Goal: Task Accomplishment & Management: Use online tool/utility

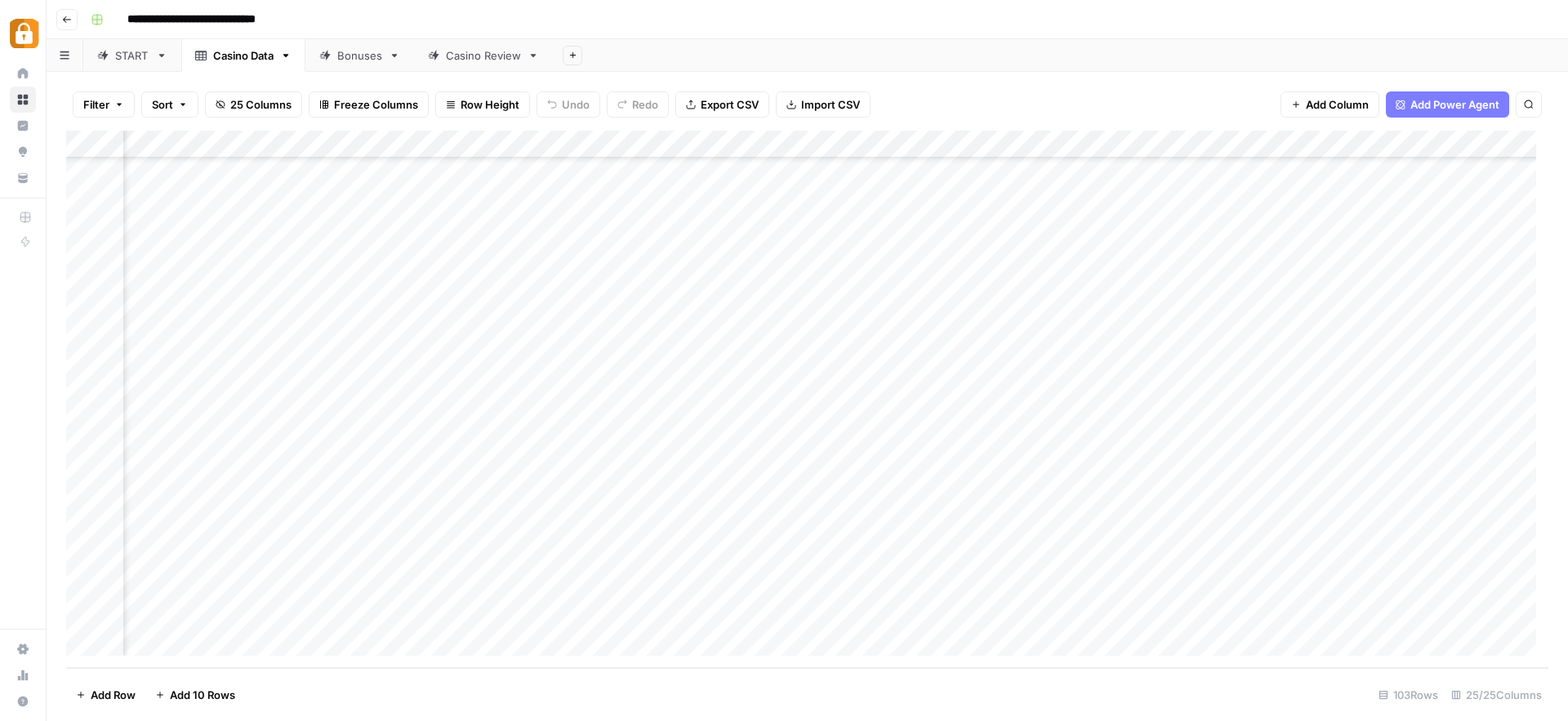
scroll to position [2389, 0]
click at [136, 52] on div "START" at bounding box center [132, 56] width 34 height 17
click at [236, 595] on div "Add Column" at bounding box center [807, 399] width 1482 height 537
click at [628, 599] on div "Add Column" at bounding box center [807, 399] width 1482 height 537
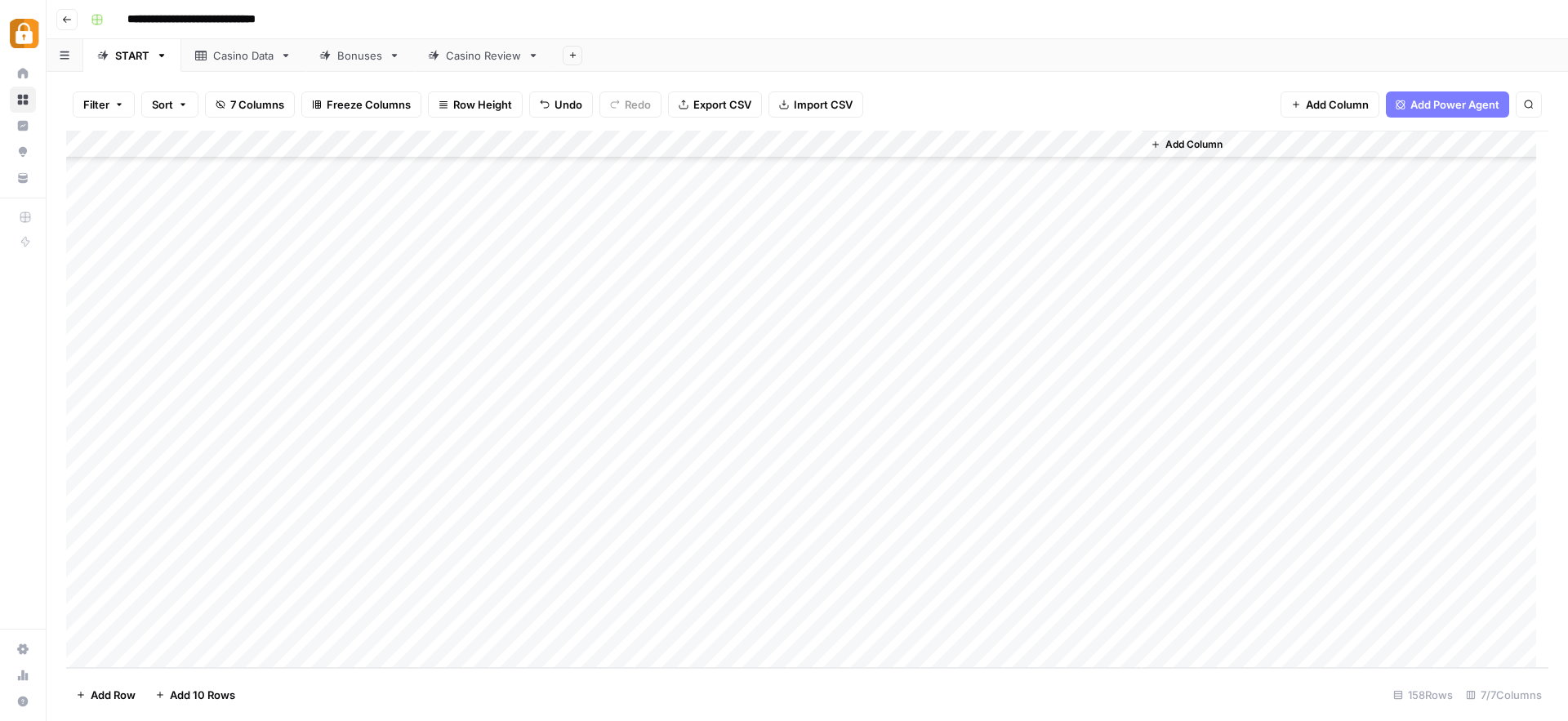
click at [251, 55] on div "Casino Data" at bounding box center [243, 56] width 60 height 17
click at [215, 609] on div "Add Column" at bounding box center [807, 399] width 1482 height 537
click at [218, 613] on div "Add Column" at bounding box center [807, 399] width 1482 height 537
type textarea "********"
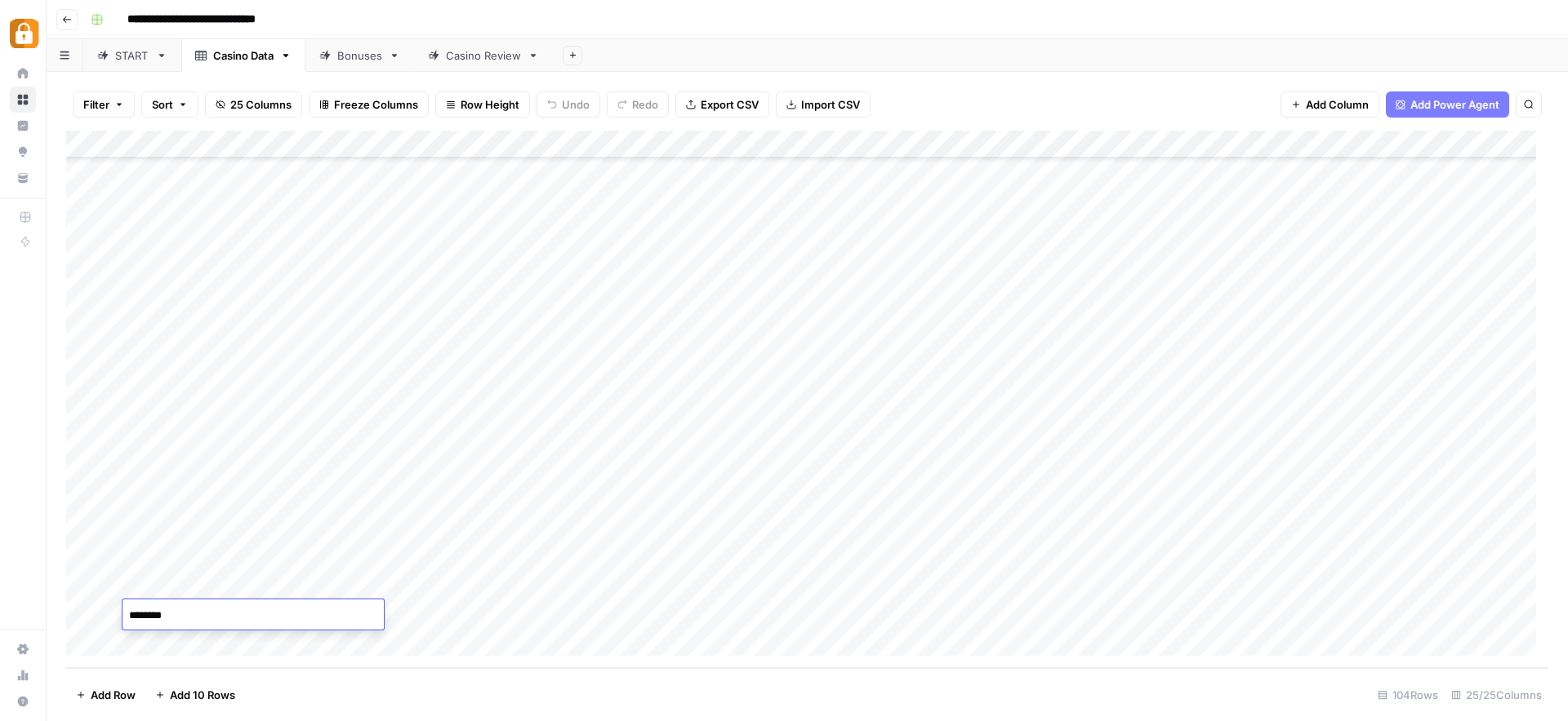
click at [616, 612] on div "Add Column" at bounding box center [807, 399] width 1482 height 537
click at [186, 621] on div "Add Column" at bounding box center [807, 399] width 1482 height 537
click at [186, 621] on textarea "********" at bounding box center [253, 615] width 261 height 23
click at [500, 54] on div "Casino Review" at bounding box center [484, 56] width 75 height 17
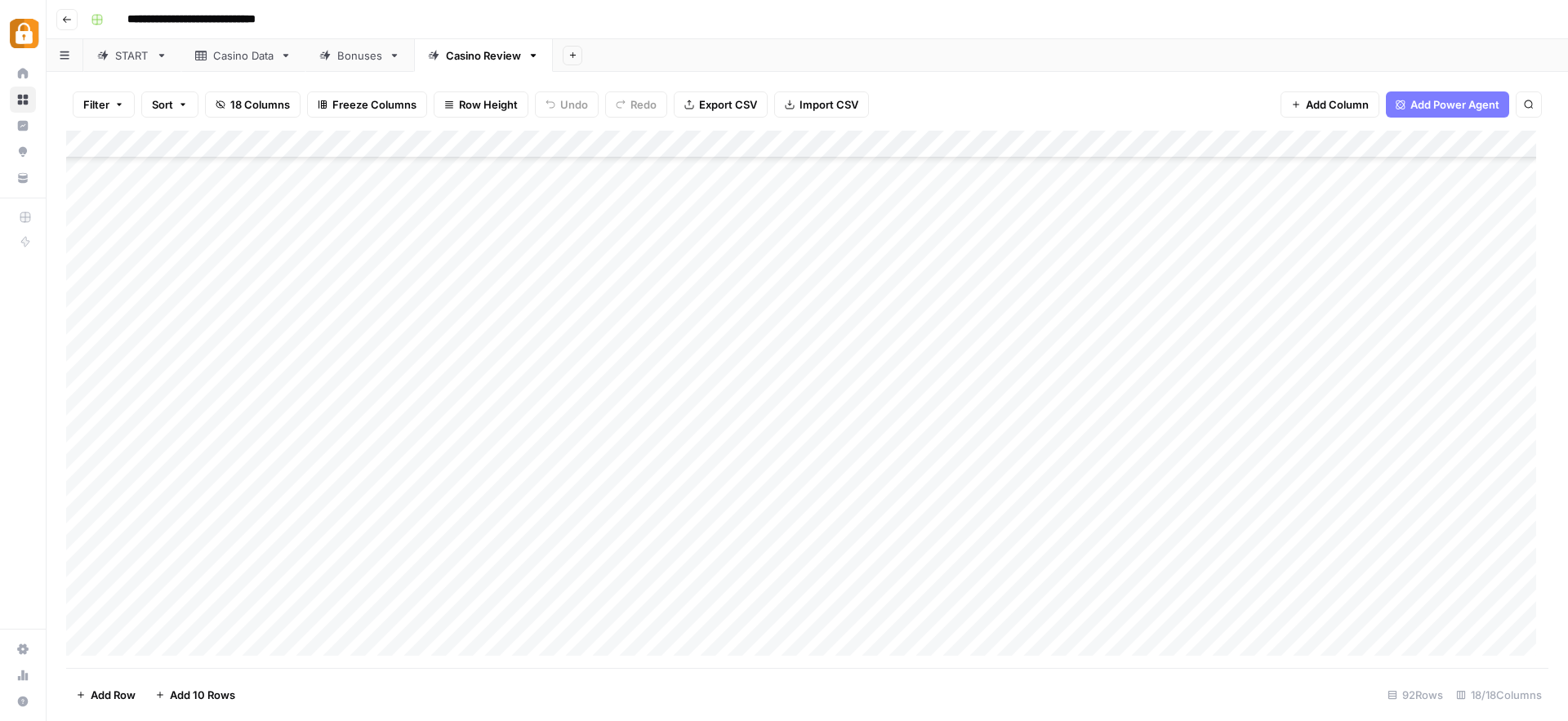
scroll to position [2084, 0]
click at [312, 617] on div "Add Column" at bounding box center [807, 399] width 1482 height 537
click at [221, 588] on div "Add Column" at bounding box center [807, 399] width 1482 height 537
drag, startPoint x: 268, startPoint y: 600, endPoint x: 261, endPoint y: 614, distance: 15.7
click at [261, 614] on div "Add Column" at bounding box center [807, 399] width 1482 height 537
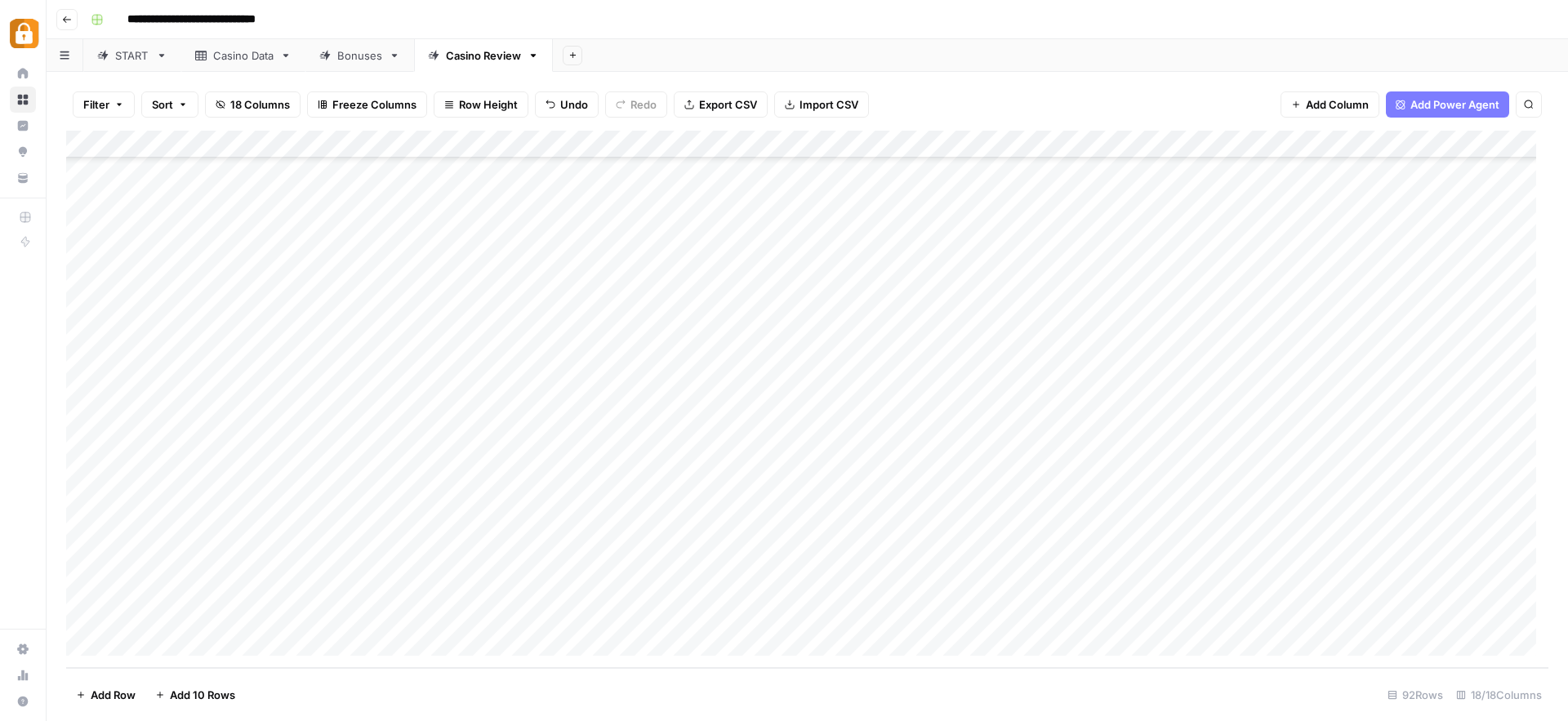
click at [550, 611] on div "Add Column" at bounding box center [807, 399] width 1482 height 537
click at [586, 585] on div "Add Column" at bounding box center [807, 399] width 1482 height 537
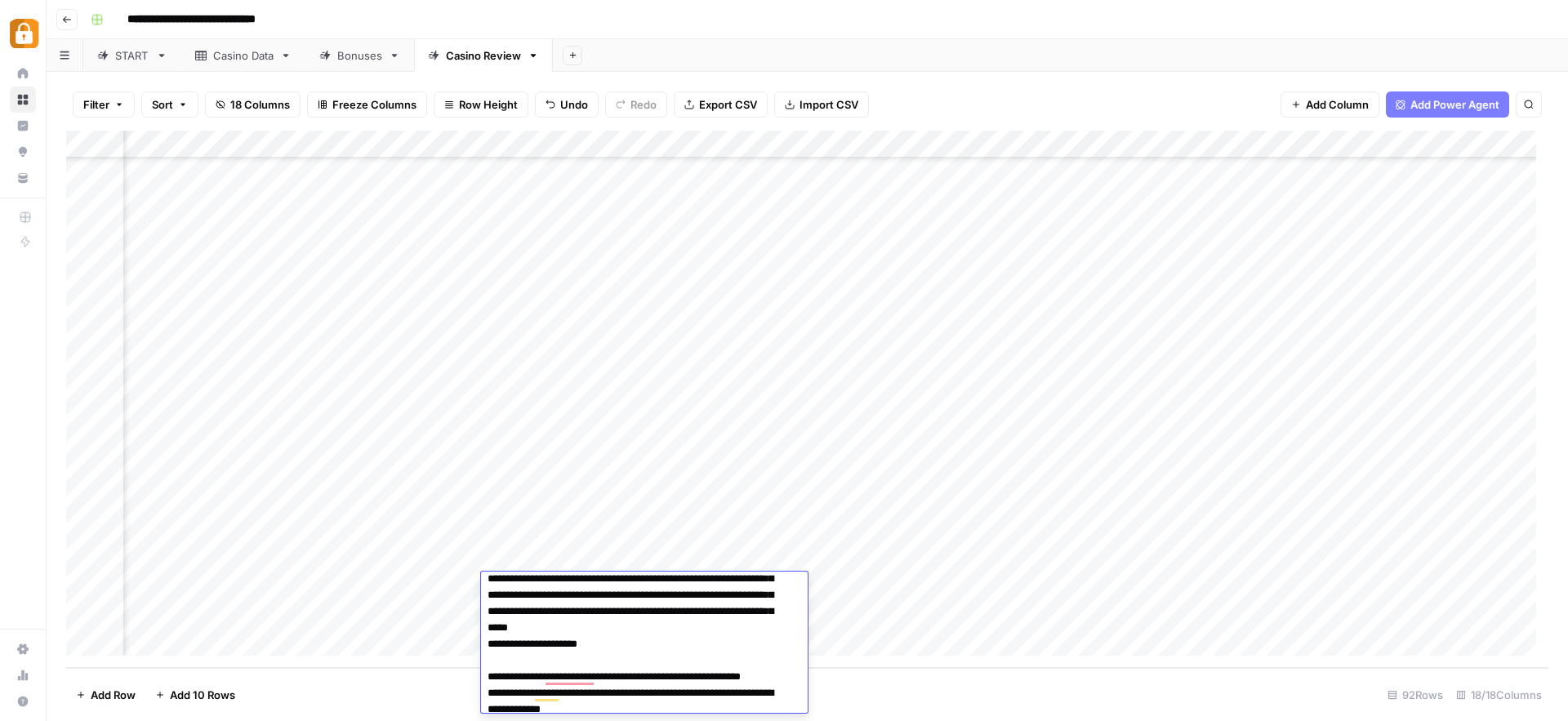
scroll to position [264, 0]
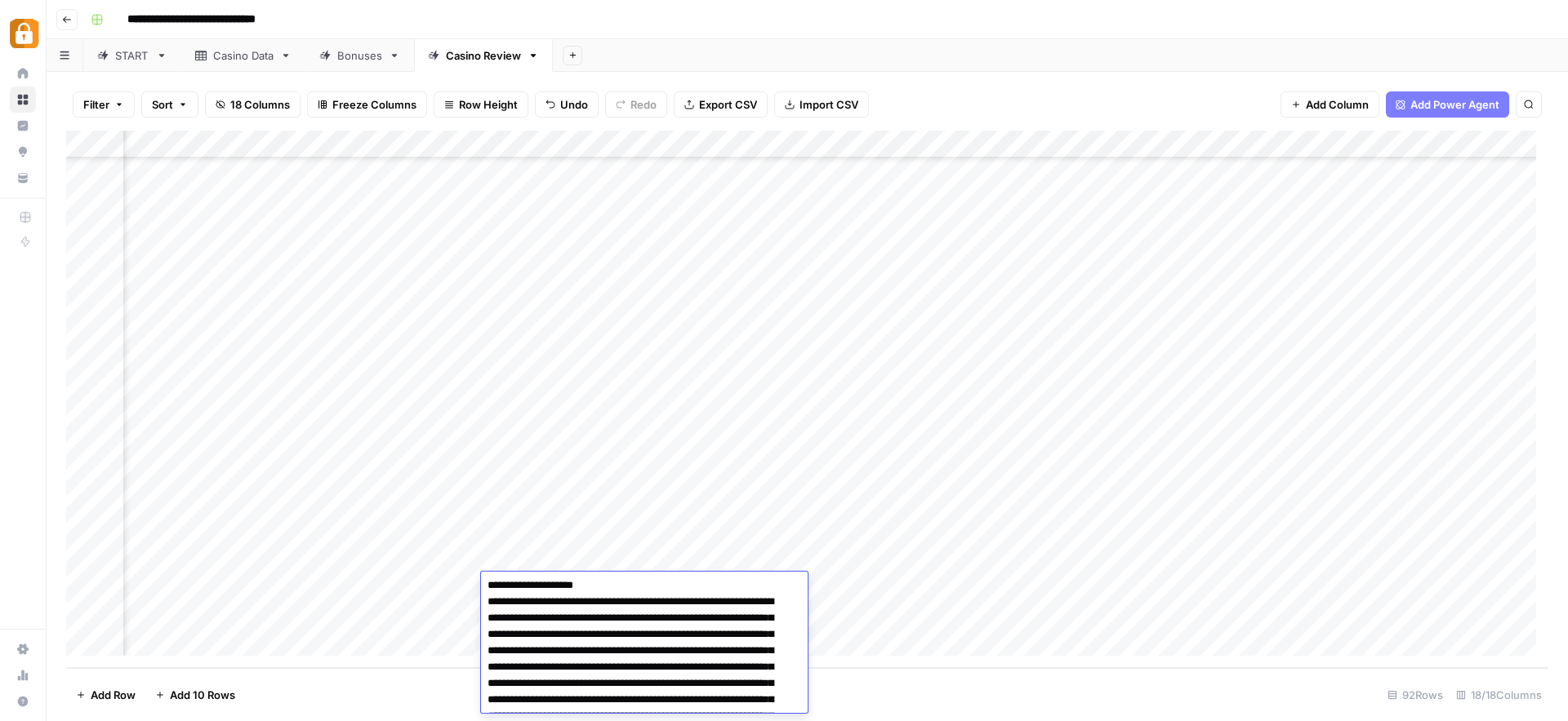
click at [970, 23] on div "**********" at bounding box center [818, 19] width 1468 height 26
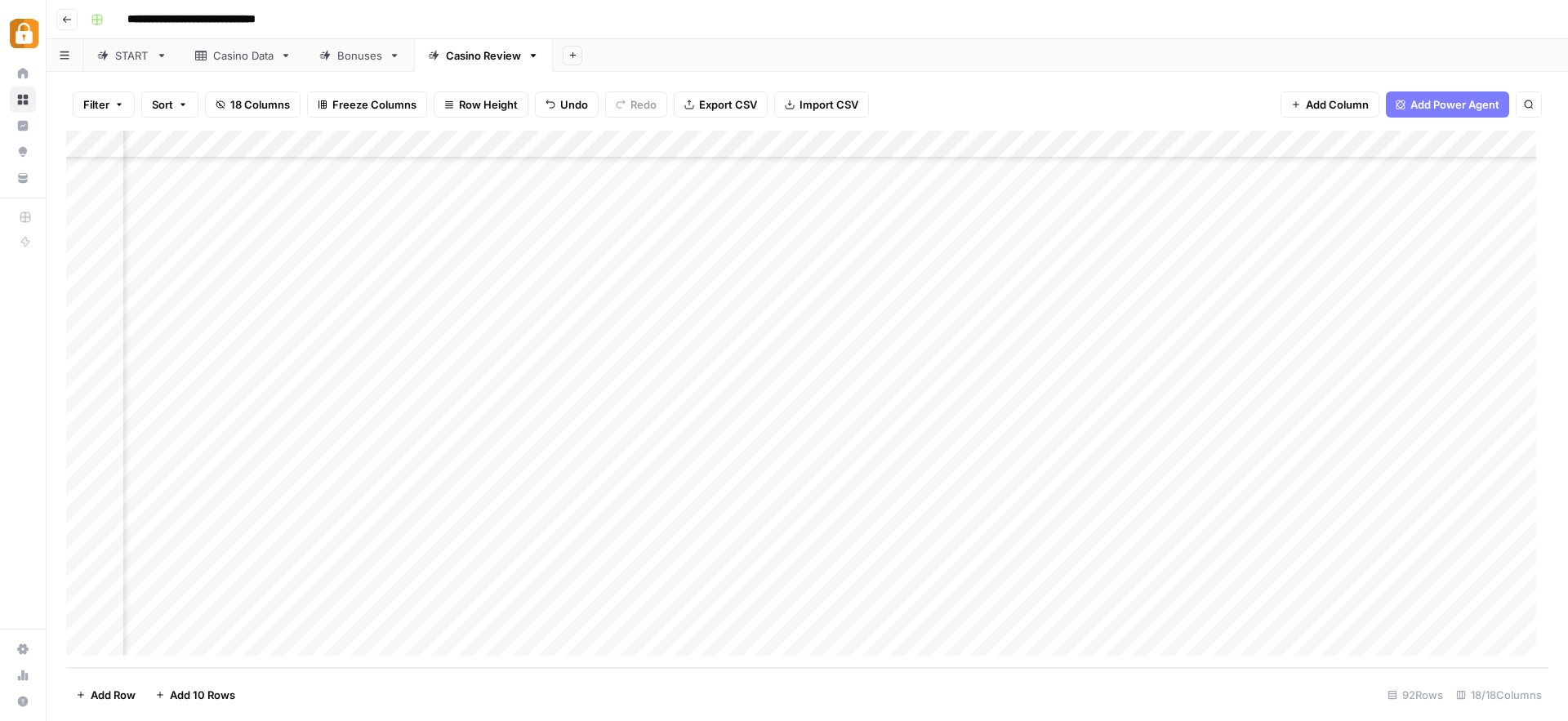
scroll to position [2084, 1905]
click at [1080, 558] on div "Add Column" at bounding box center [807, 399] width 1482 height 537
click at [1139, 561] on div "Add Column" at bounding box center [807, 399] width 1482 height 537
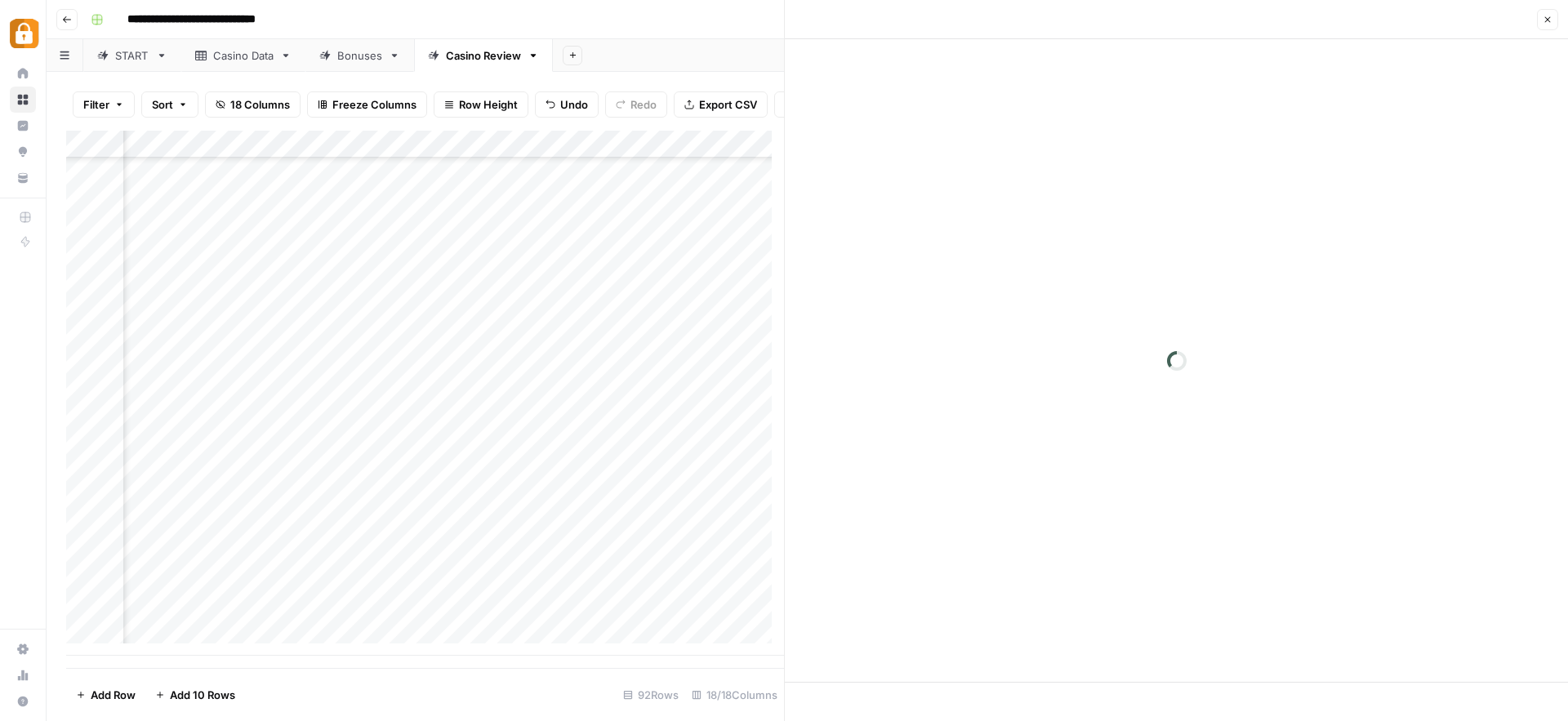
click at [1548, 19] on icon "button" at bounding box center [1547, 20] width 10 height 10
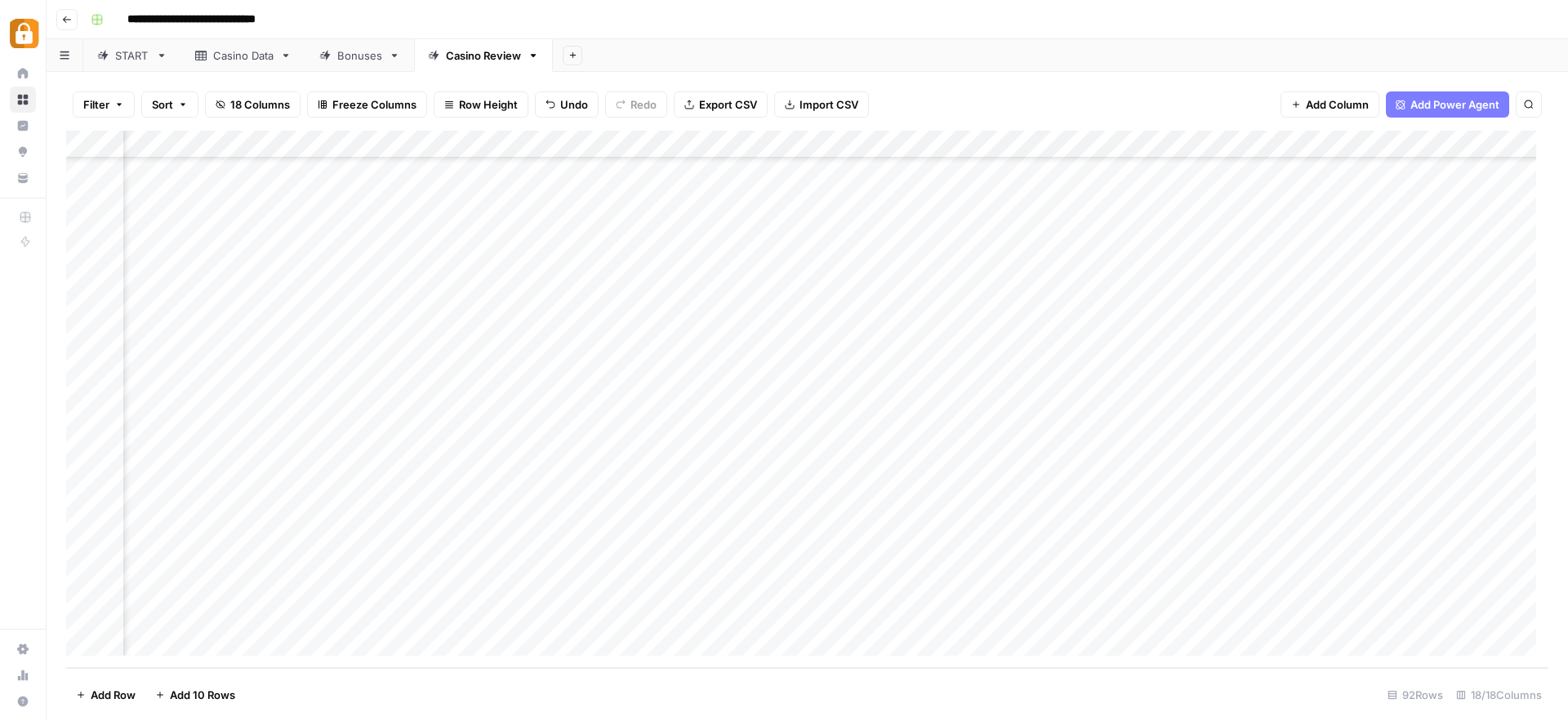
scroll to position [2084, 985]
click at [472, 587] on div "Add Column" at bounding box center [807, 399] width 1482 height 537
click at [1220, 612] on div "Add Column" at bounding box center [807, 399] width 1482 height 537
drag, startPoint x: 1048, startPoint y: 668, endPoint x: 930, endPoint y: 663, distance: 118.1
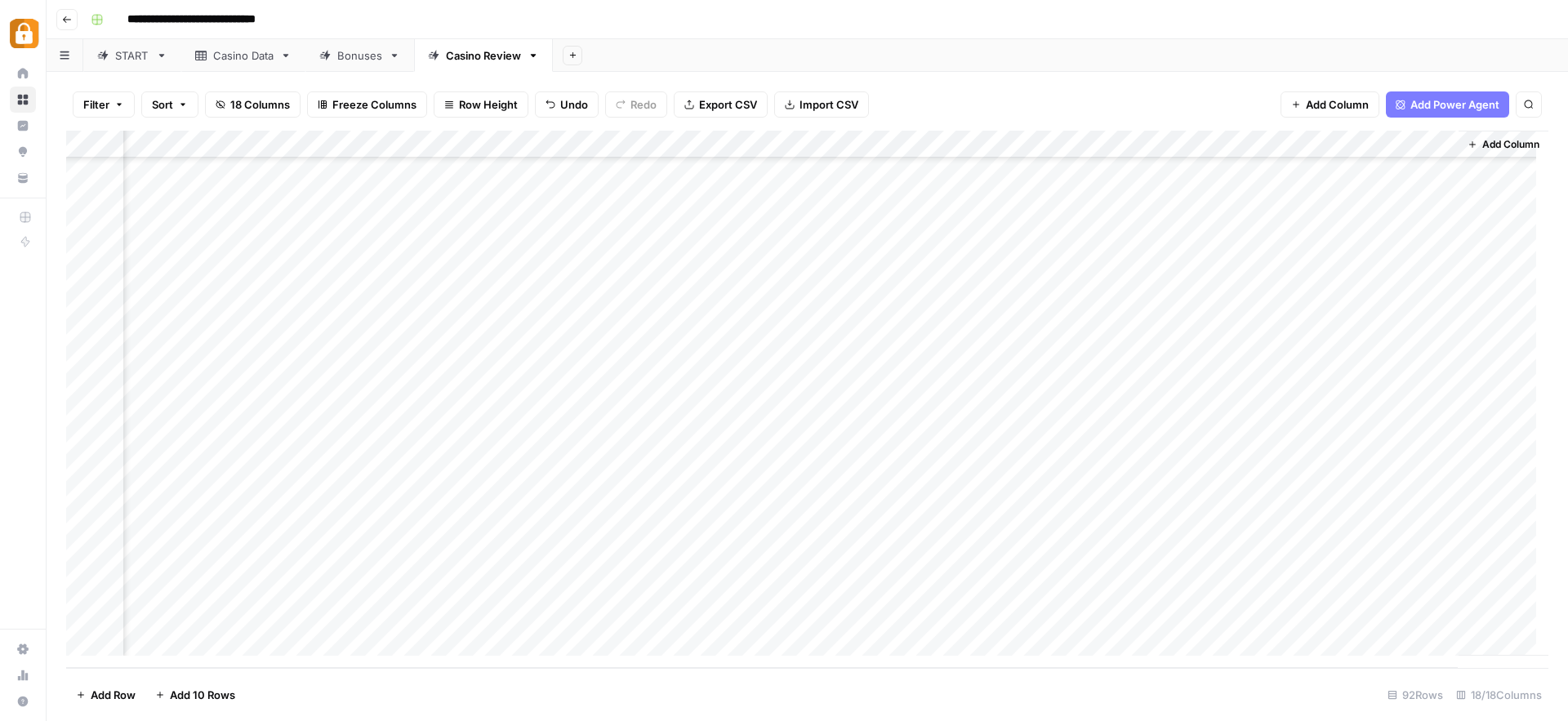
click at [930, 663] on div "Filter Sort 18 Columns Freeze Columns Row Height Undo Redo Export CSV Import CS…" at bounding box center [807, 396] width 1521 height 649
click at [772, 612] on div "Add Column" at bounding box center [807, 399] width 1482 height 537
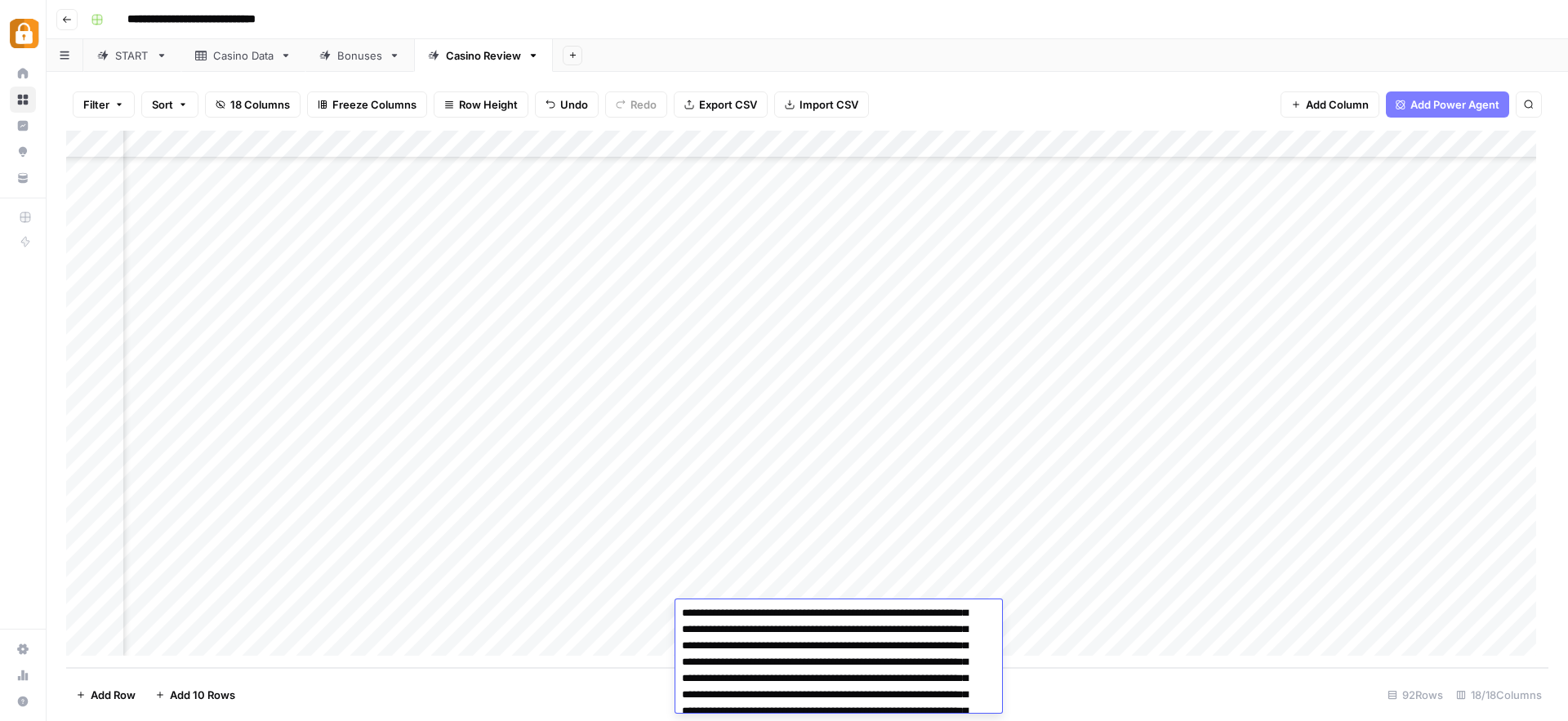
scroll to position [101, 0]
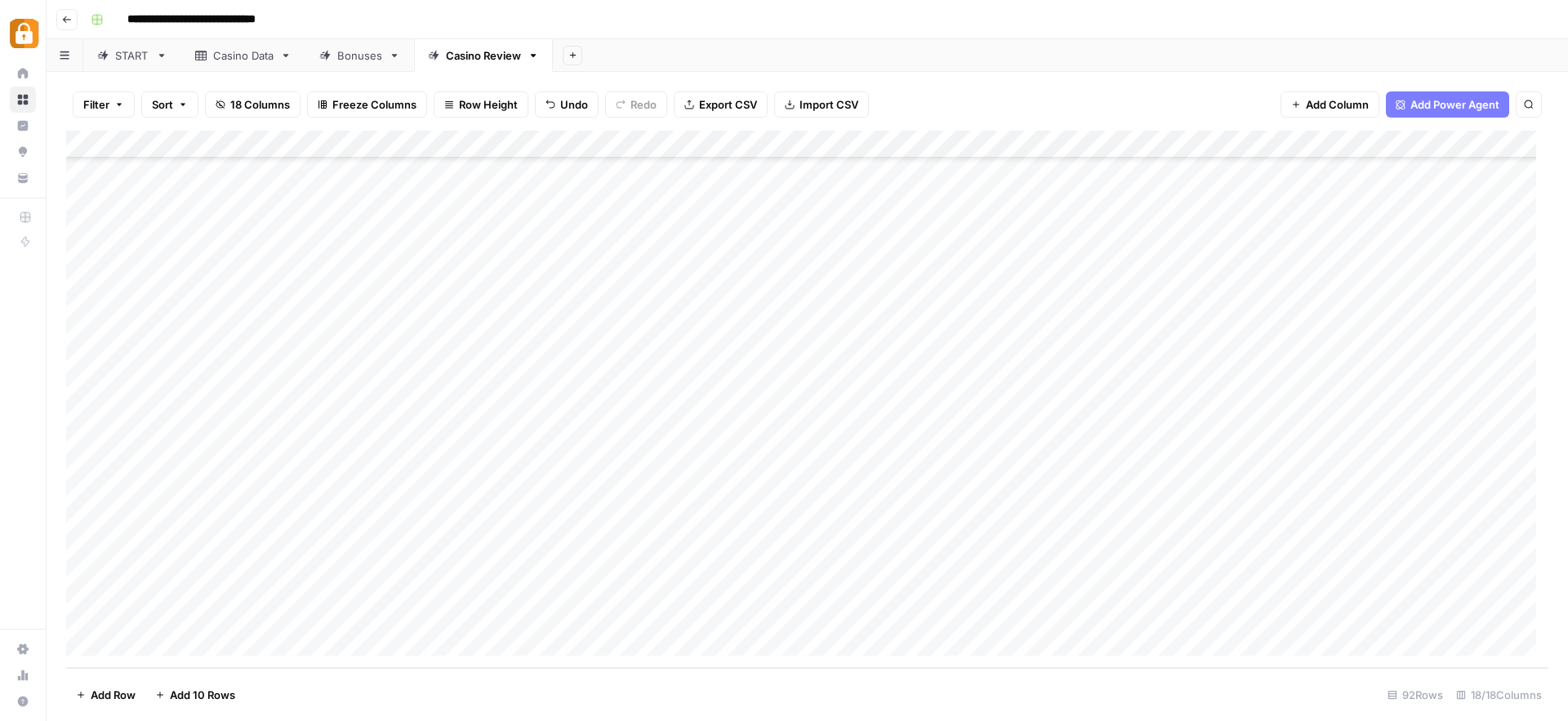
scroll to position [2084, 0]
click at [665, 138] on div "Add Column" at bounding box center [807, 399] width 1482 height 537
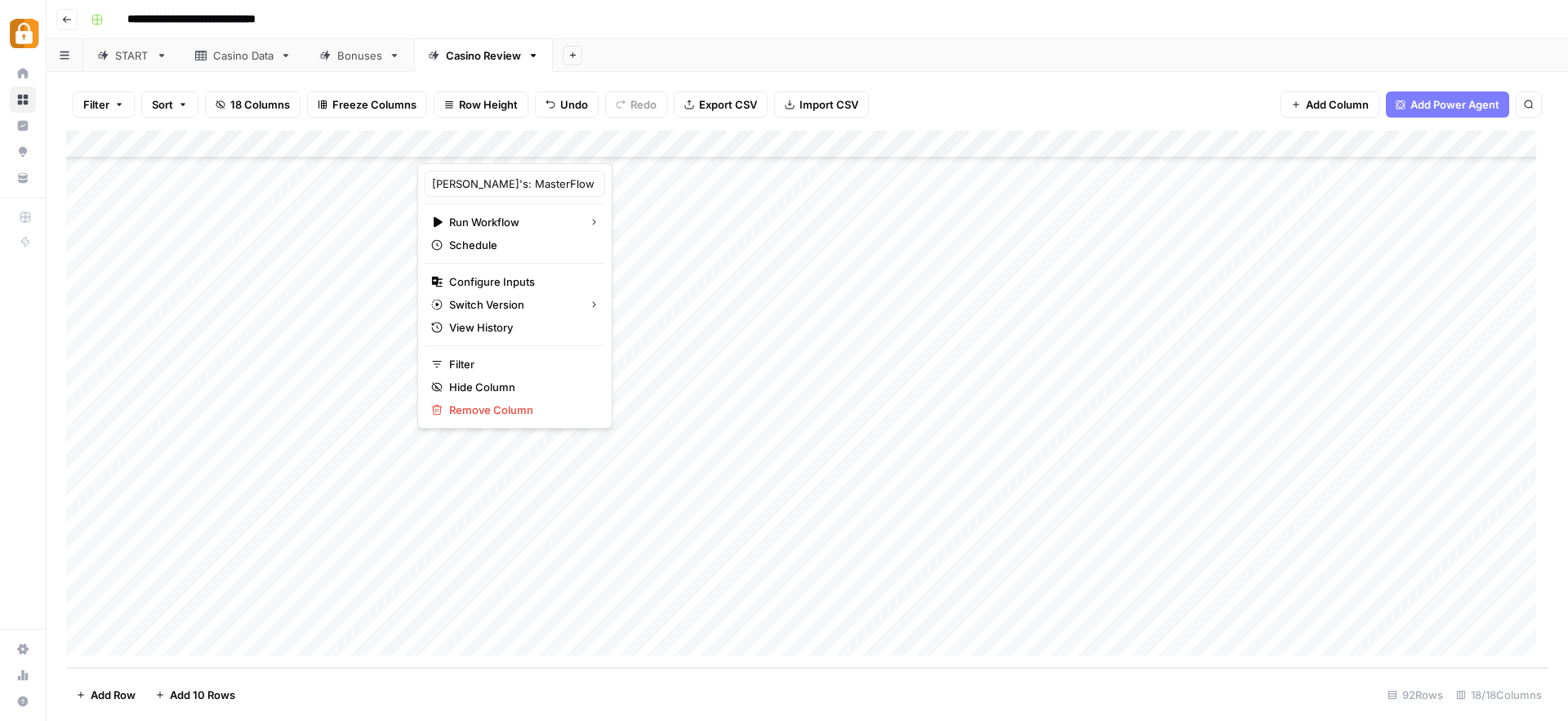
click at [657, 143] on div at bounding box center [558, 146] width 281 height 33
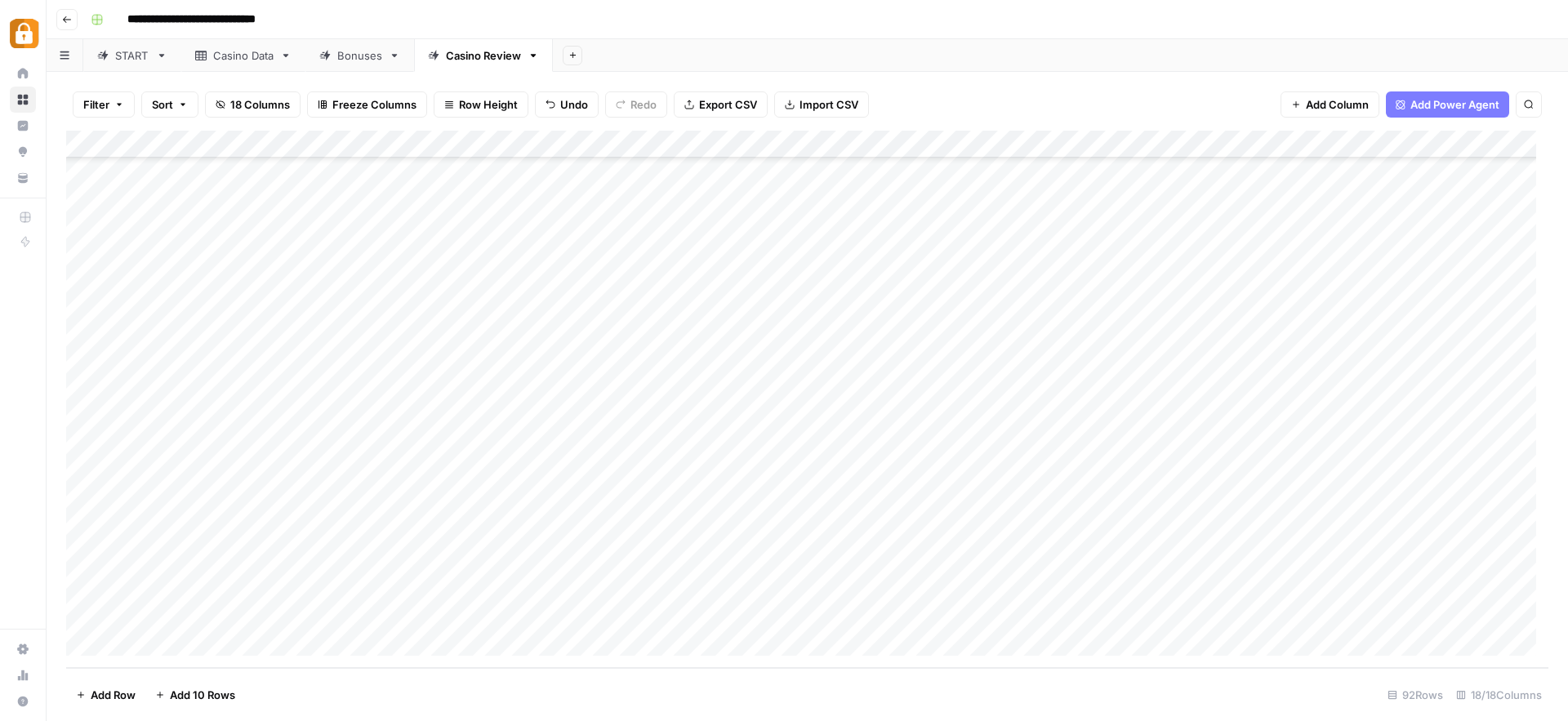
click at [816, 19] on div "**********" at bounding box center [818, 19] width 1468 height 26
click at [840, 23] on div "**********" at bounding box center [818, 19] width 1468 height 26
click at [133, 52] on div "START" at bounding box center [132, 56] width 34 height 17
click at [197, 624] on div "Add Column" at bounding box center [807, 399] width 1482 height 537
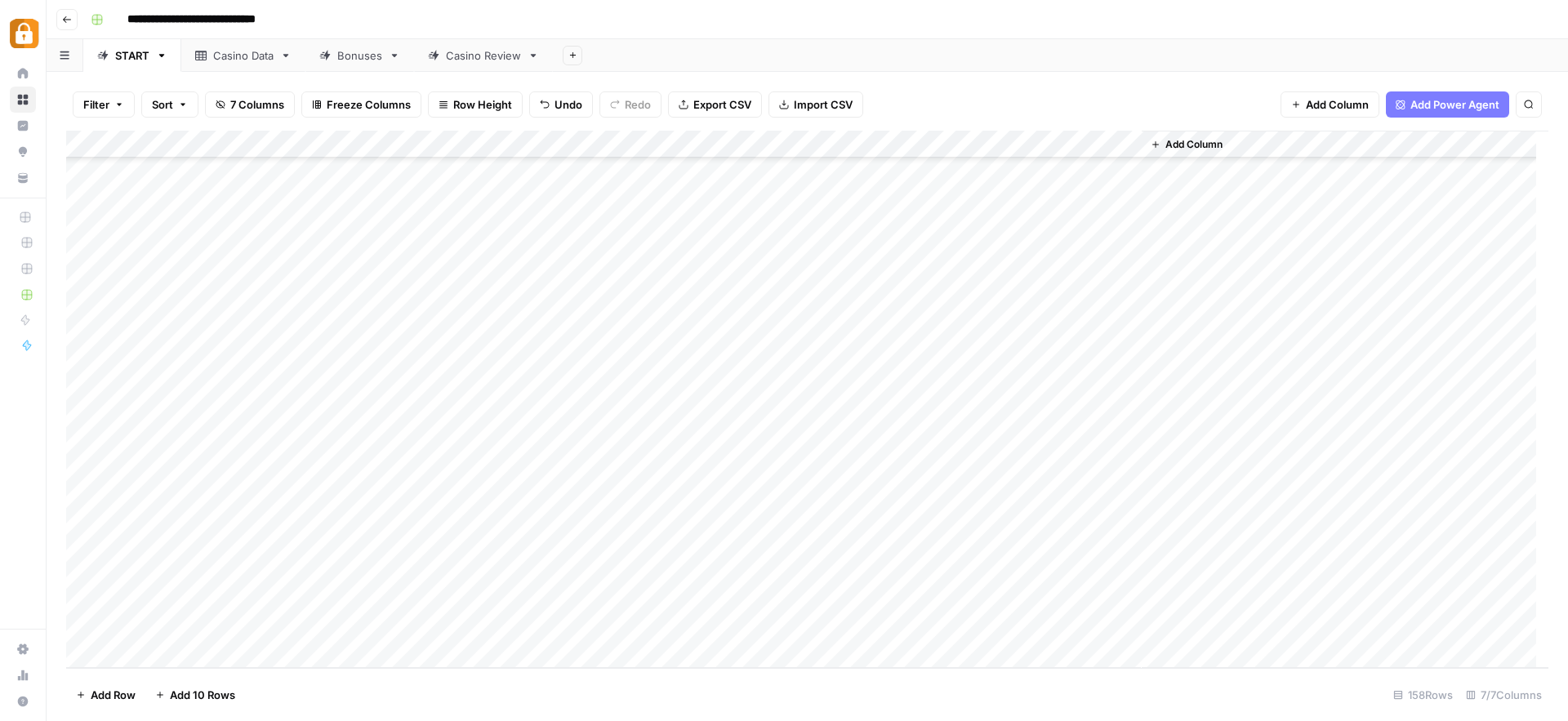
click at [194, 627] on div "Add Column" at bounding box center [807, 399] width 1482 height 537
type textarea "**********"
click at [631, 624] on div "Add Column" at bounding box center [807, 399] width 1482 height 537
click at [225, 54] on div "Casino Data" at bounding box center [243, 56] width 60 height 17
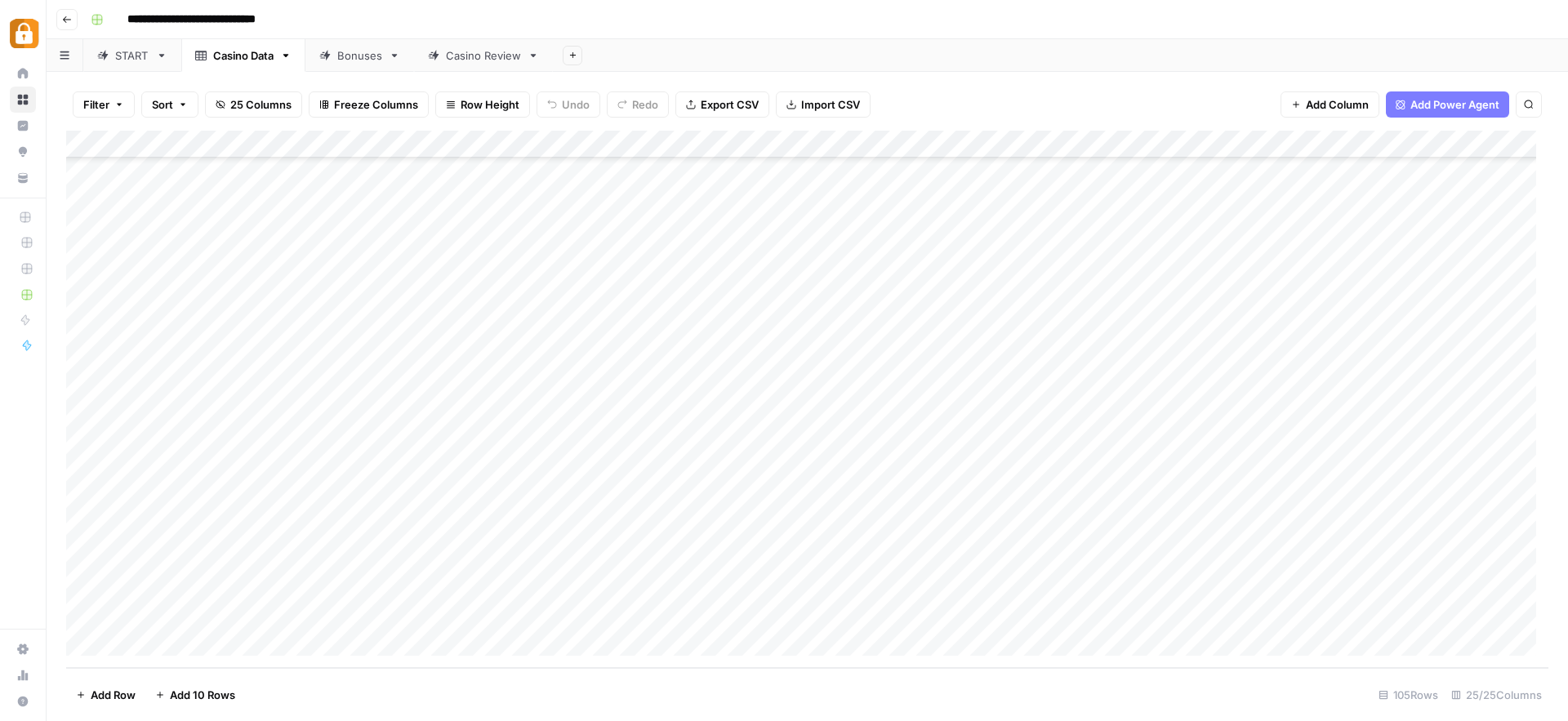
click at [226, 615] on div "Add Column" at bounding box center [807, 399] width 1482 height 537
click at [226, 615] on textarea "**********" at bounding box center [253, 615] width 261 height 23
click at [242, 617] on textarea "**********" at bounding box center [253, 615] width 261 height 23
drag, startPoint x: 242, startPoint y: 617, endPoint x: 205, endPoint y: 611, distance: 37.5
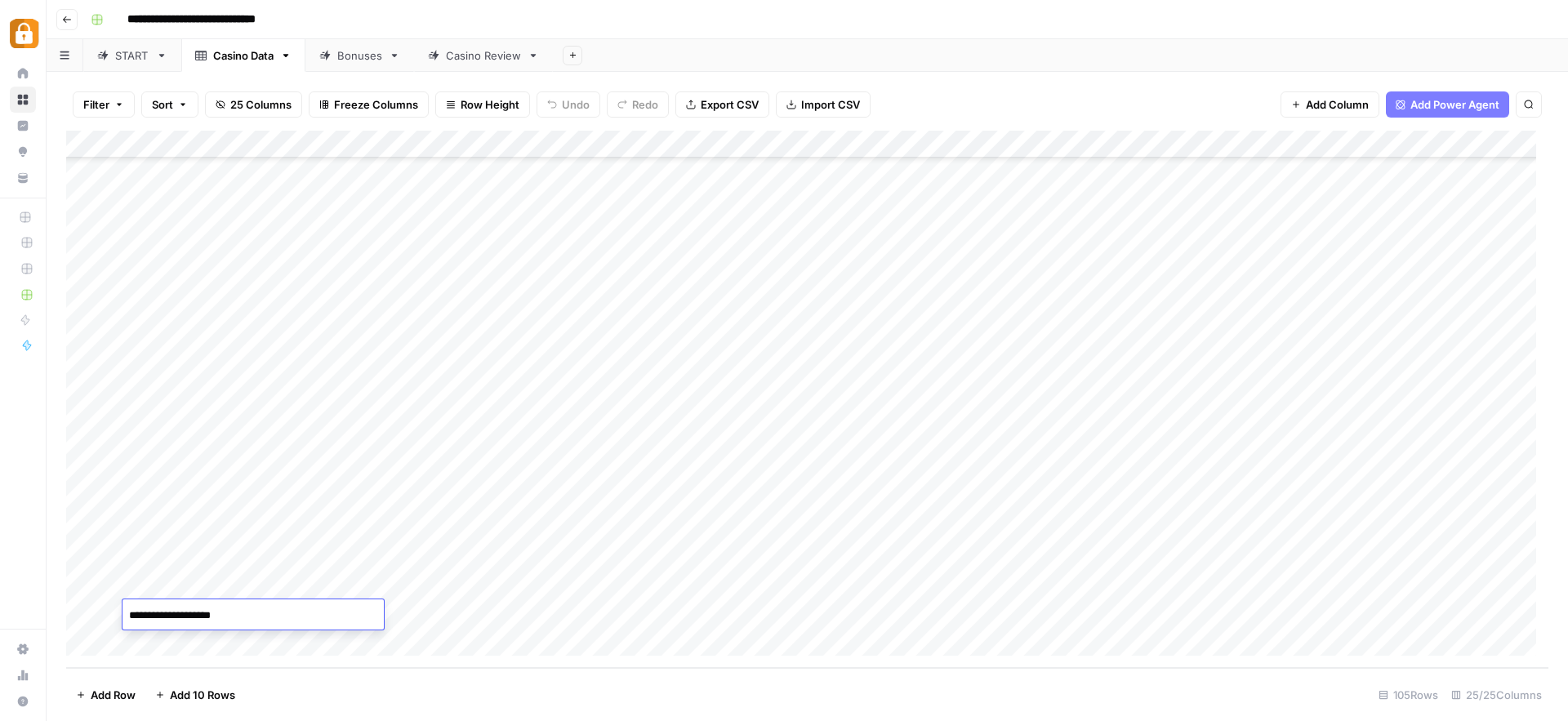
click at [205, 611] on textarea "**********" at bounding box center [253, 615] width 261 height 23
type textarea "**********"
click at [216, 609] on textarea "**********" at bounding box center [253, 615] width 261 height 23
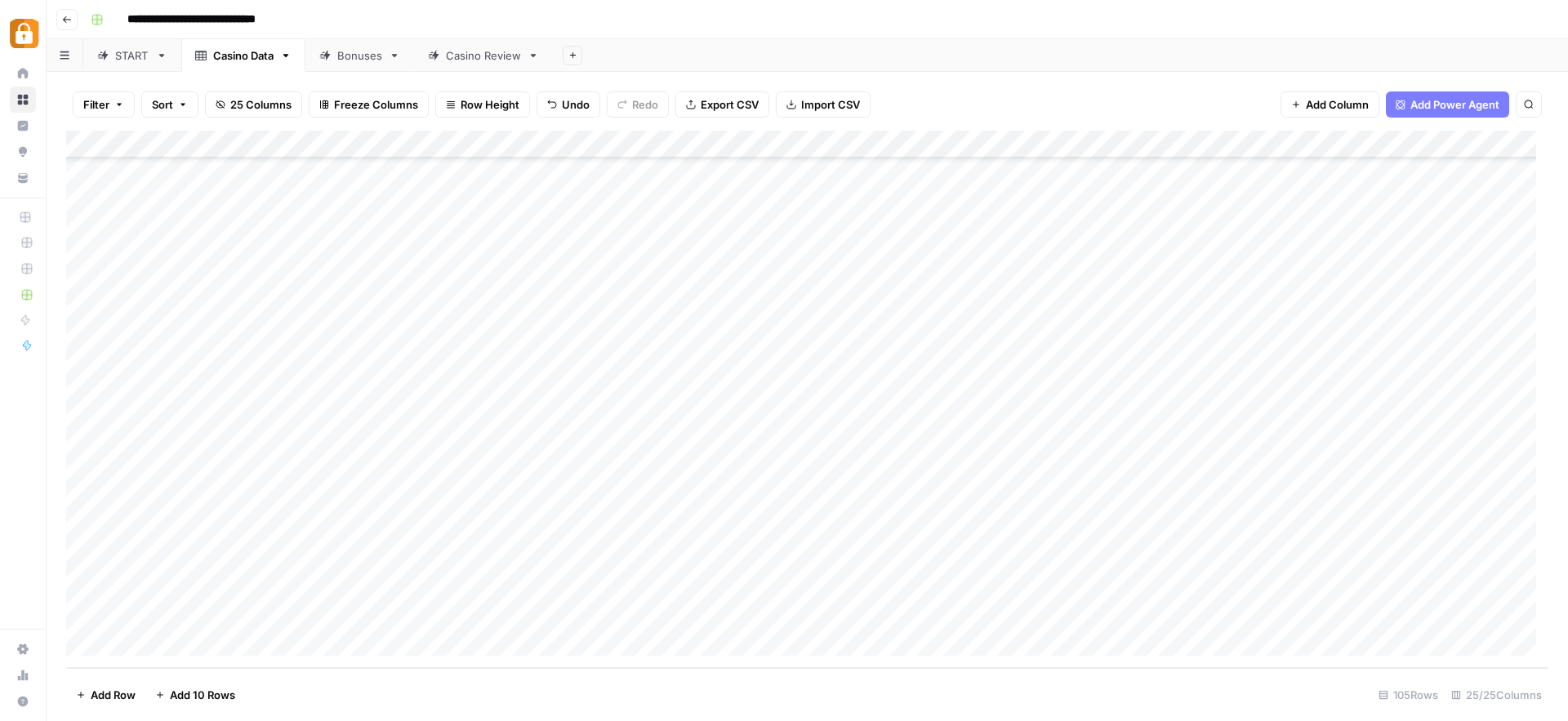
click at [486, 51] on div "Casino Review" at bounding box center [484, 56] width 75 height 17
click at [146, 637] on div "Add Column" at bounding box center [807, 399] width 1482 height 537
click at [333, 615] on textarea at bounding box center [253, 615] width 261 height 23
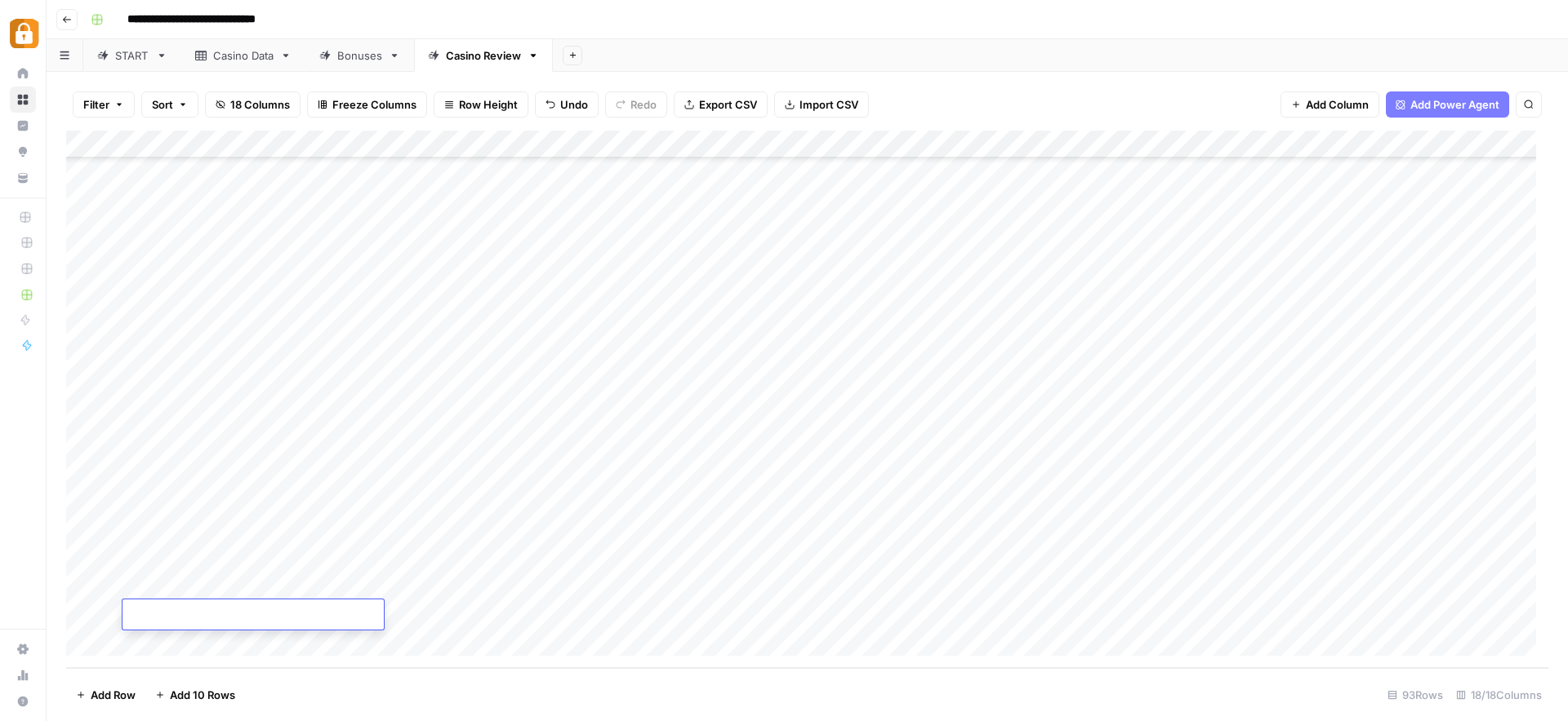
click at [393, 614] on div "Add Column" at bounding box center [807, 399] width 1482 height 537
click at [234, 590] on div "Add Column" at bounding box center [807, 399] width 1482 height 537
drag, startPoint x: 268, startPoint y: 600, endPoint x: 264, endPoint y: 622, distance: 22.4
click at [264, 622] on div "Add Column" at bounding box center [807, 399] width 1482 height 537
click at [756, 614] on div "Add Column" at bounding box center [807, 399] width 1482 height 537
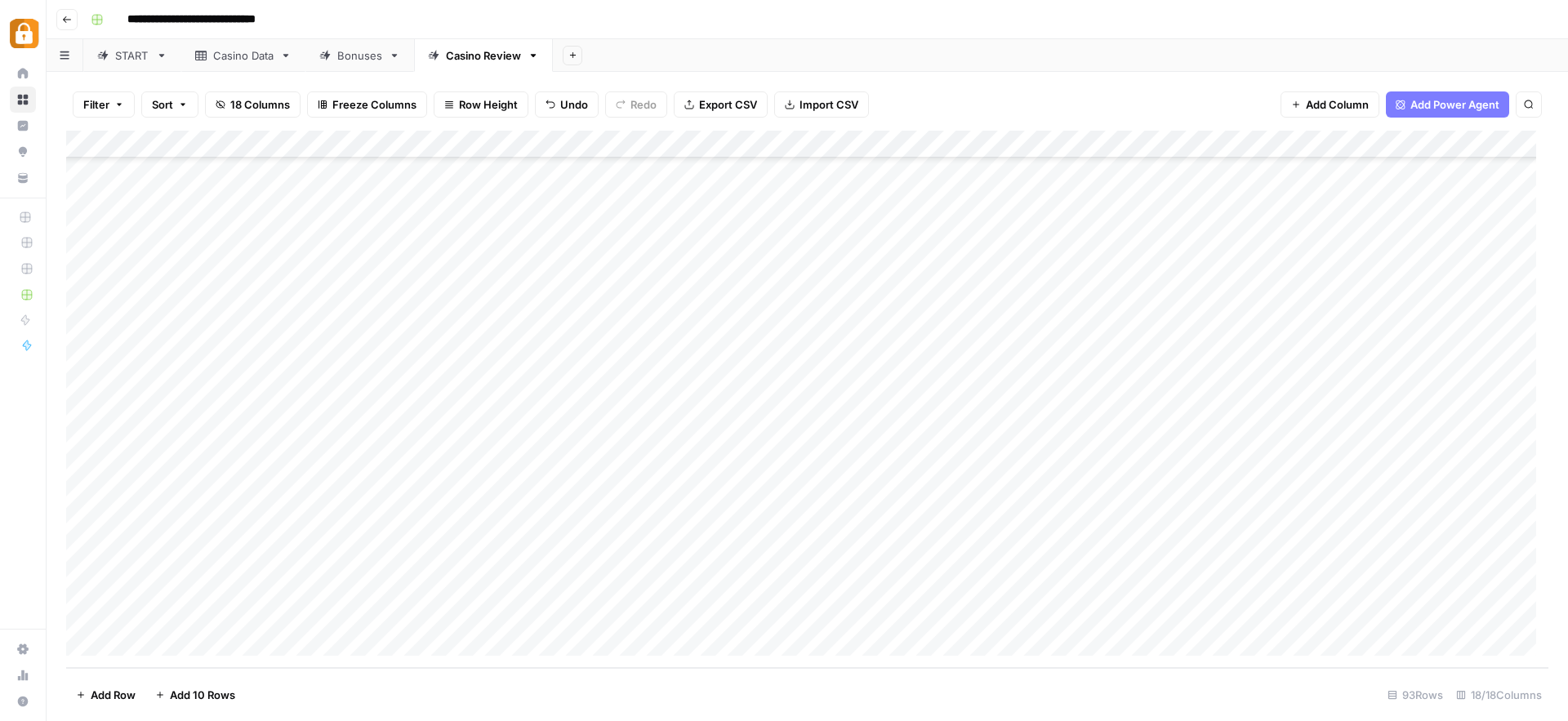
click at [561, 609] on div "Add Column" at bounding box center [807, 399] width 1482 height 537
click at [1239, 586] on div "Add Column" at bounding box center [807, 399] width 1482 height 537
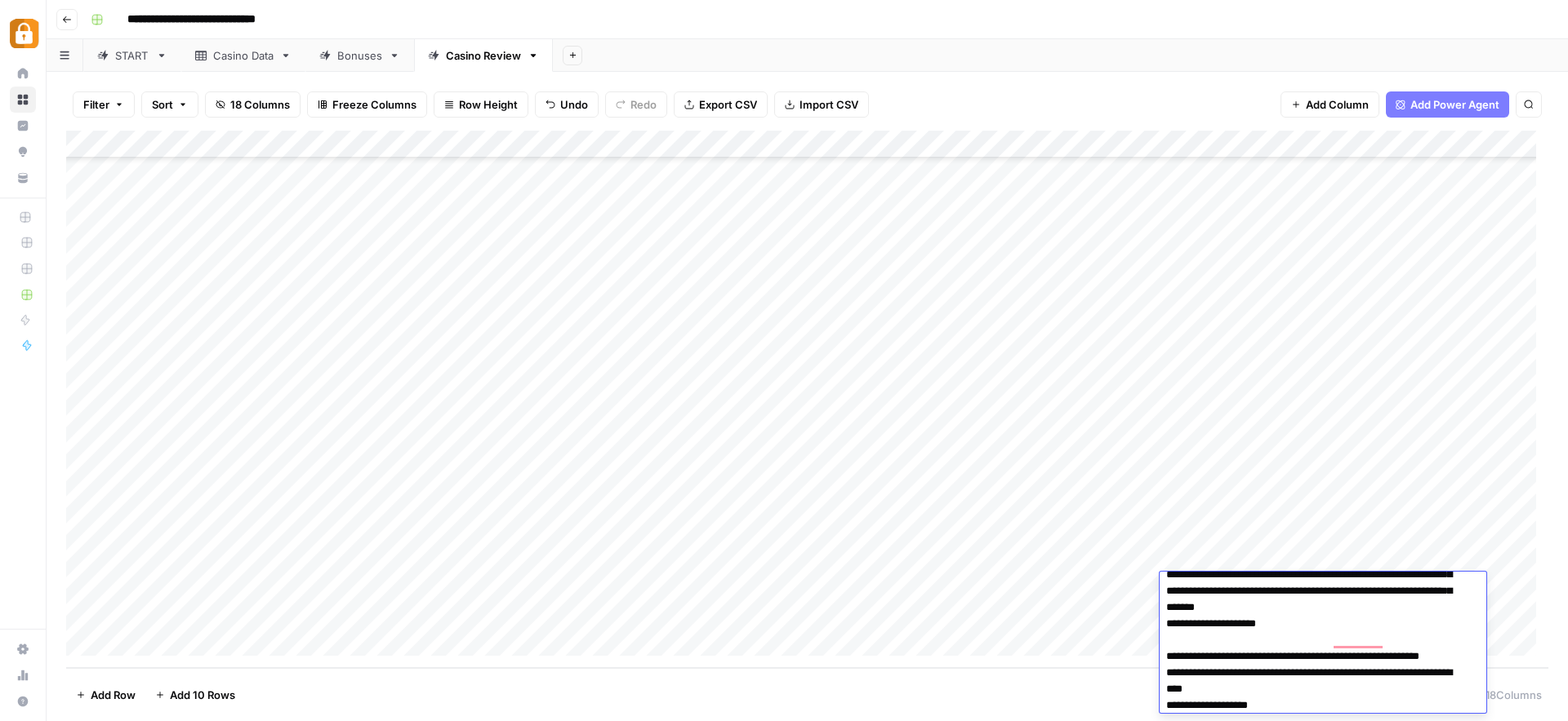
scroll to position [489, 0]
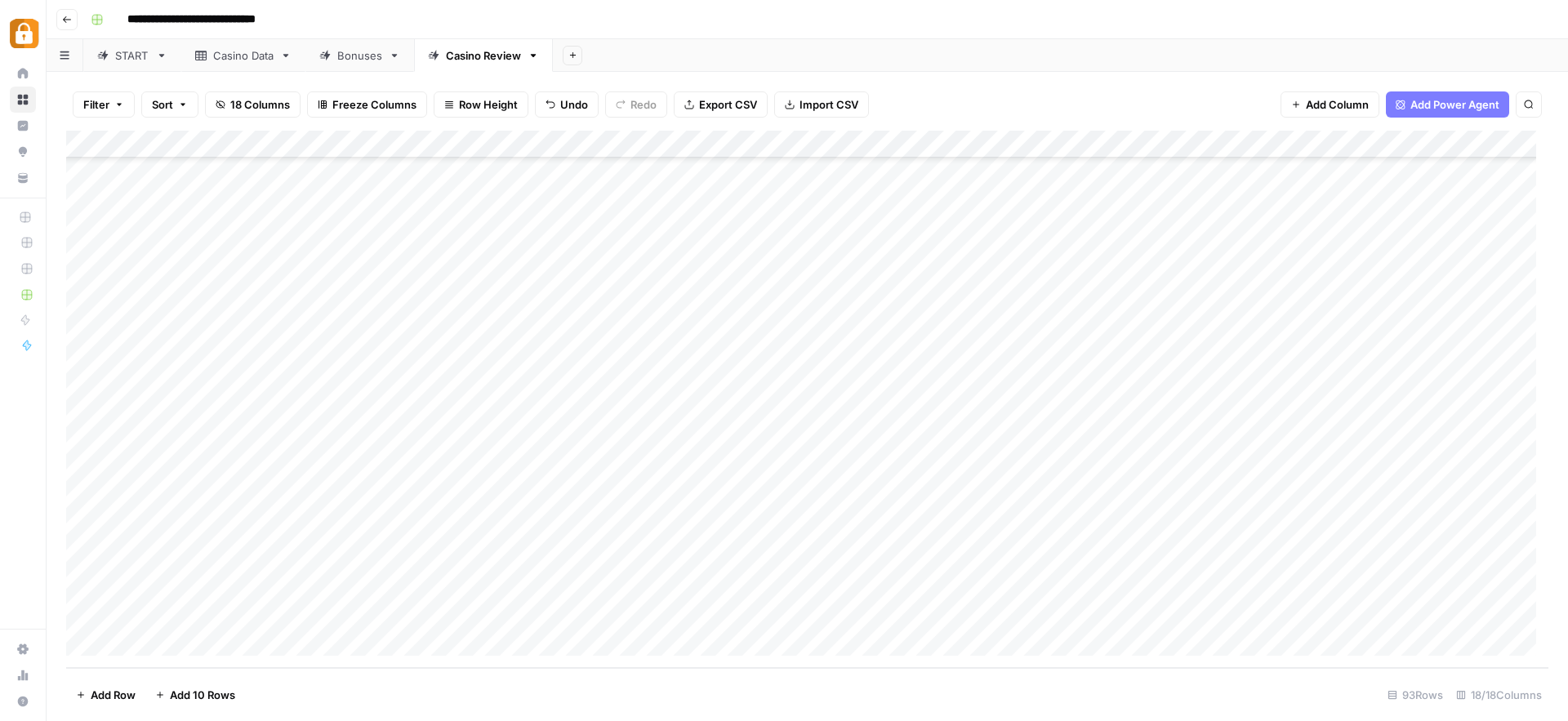
click at [826, 19] on div "**********" at bounding box center [818, 19] width 1468 height 26
drag, startPoint x: 573, startPoint y: 668, endPoint x: 667, endPoint y: 671, distance: 94.0
click at [667, 671] on footer "Add Row Add 10 Rows 93 Rows 18/18 Columns" at bounding box center [807, 695] width 1482 height 53
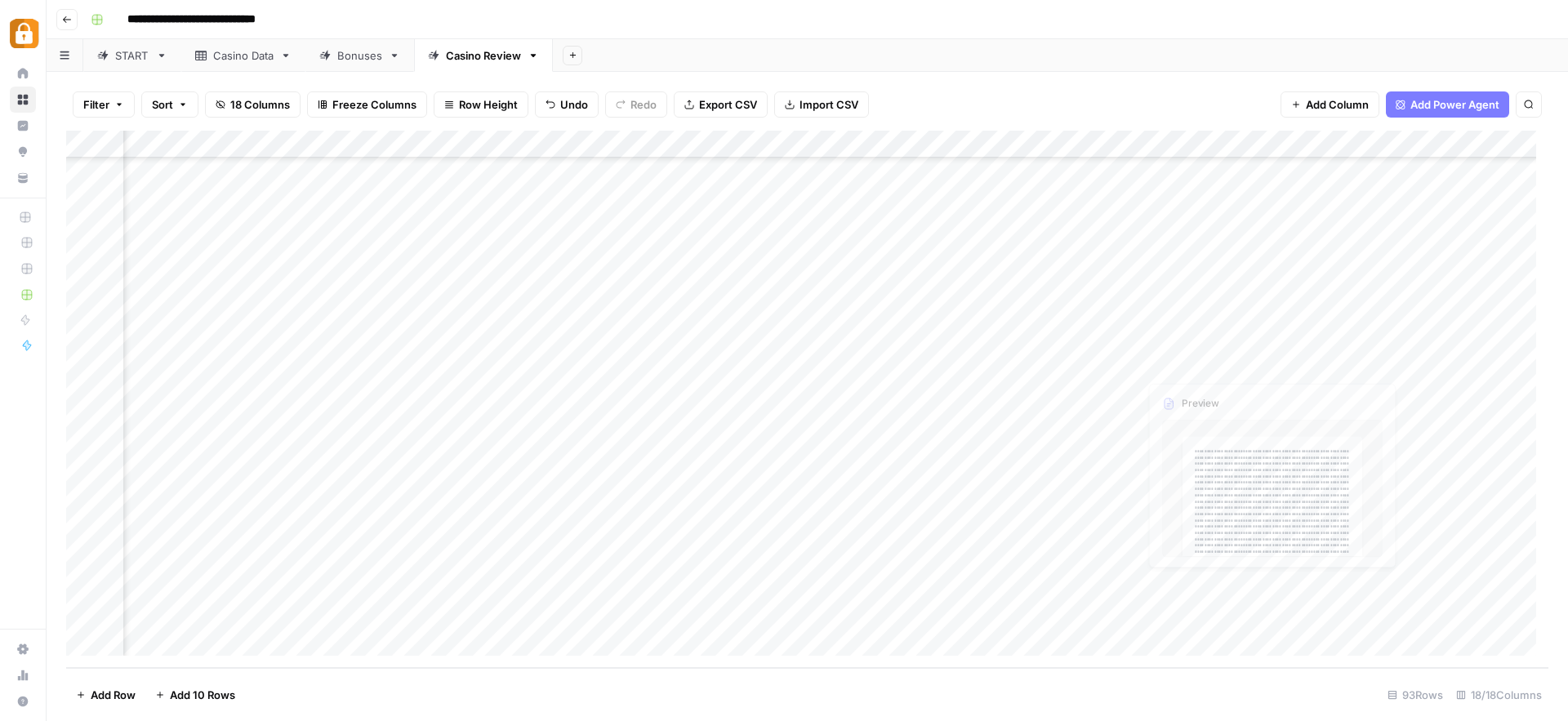
click at [1198, 558] on div "Add Column" at bounding box center [807, 399] width 1482 height 537
click at [1076, 669] on footer "Add Row Add 10 Rows 93 Rows 18/18 Columns" at bounding box center [807, 695] width 1482 height 53
click at [1252, 588] on div "Add Column" at bounding box center [807, 399] width 1482 height 537
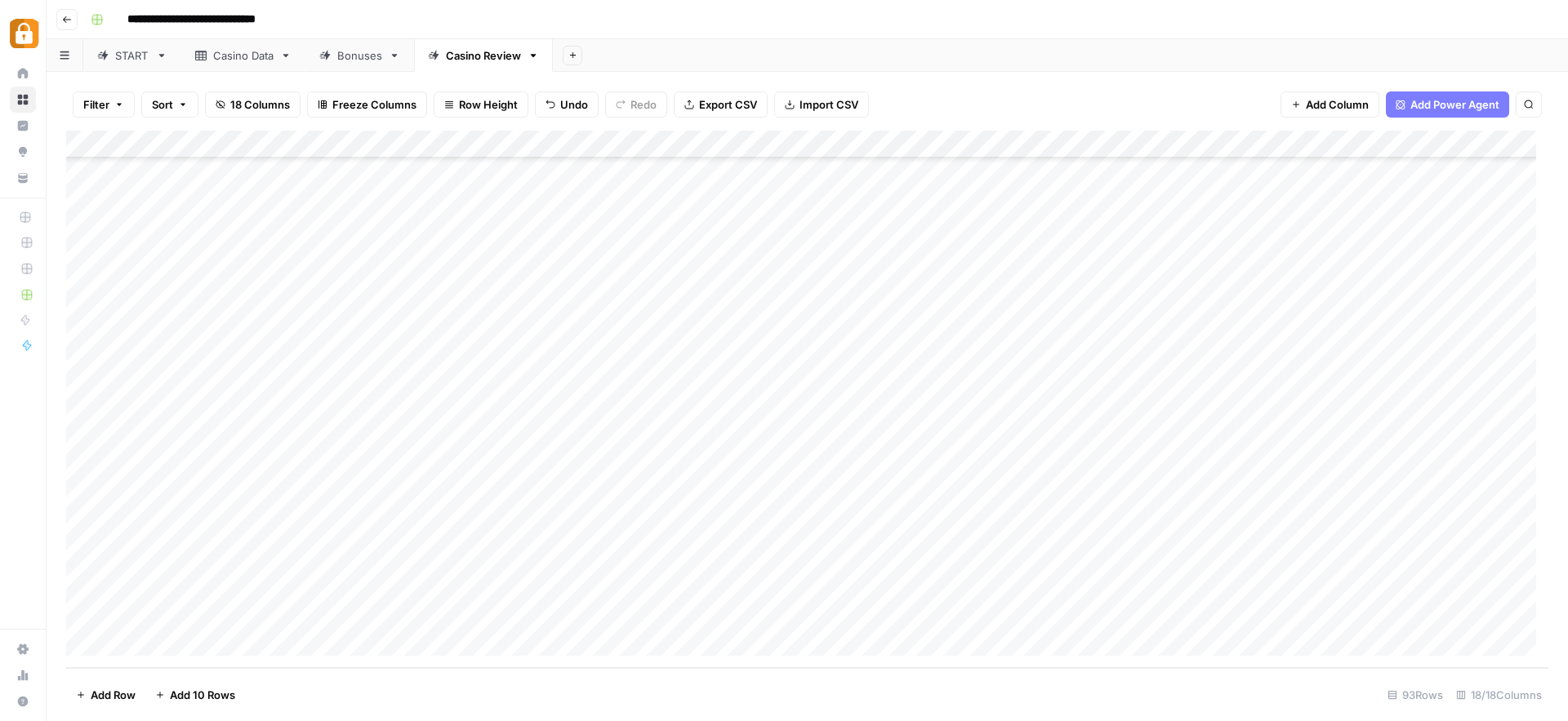
click at [1252, 588] on div "Add Column" at bounding box center [807, 399] width 1482 height 537
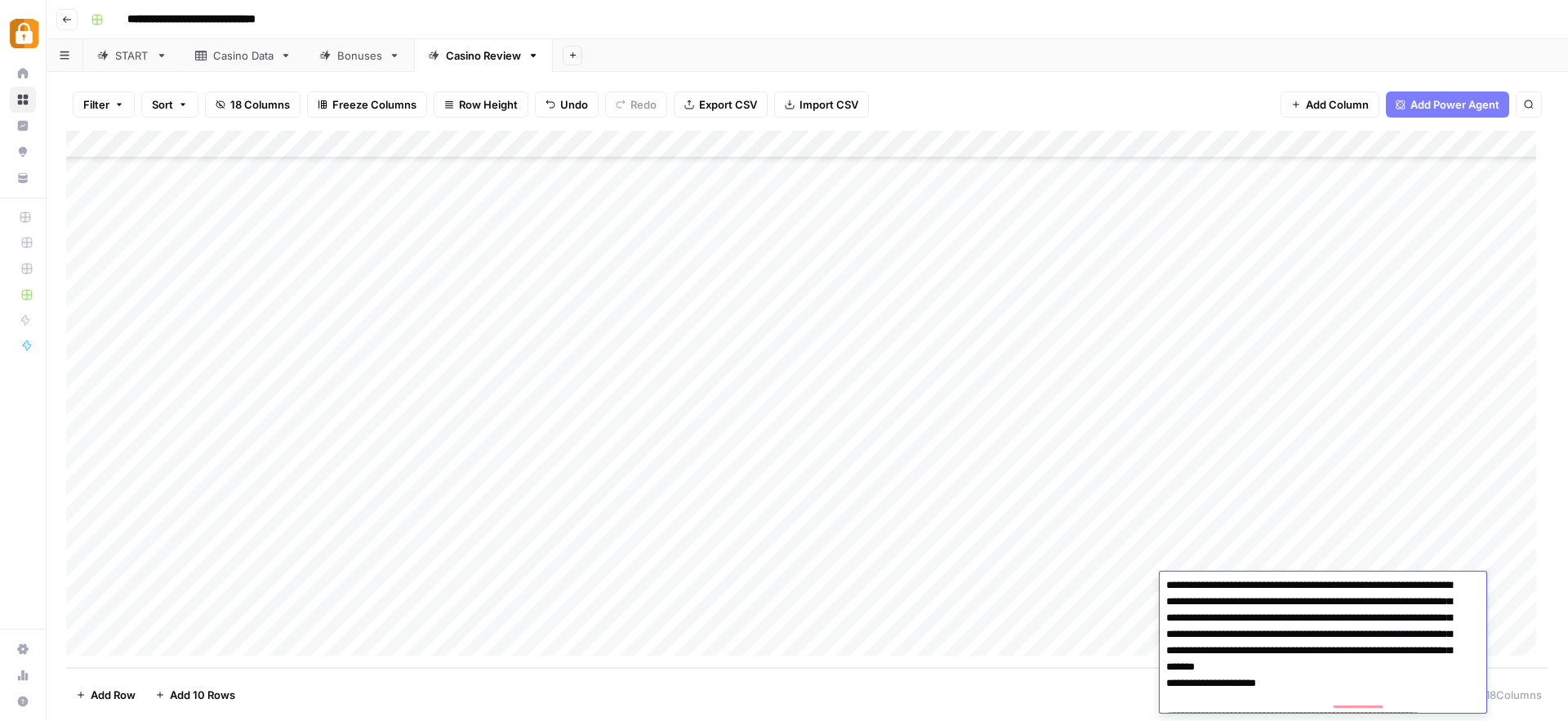
scroll to position [517, 0]
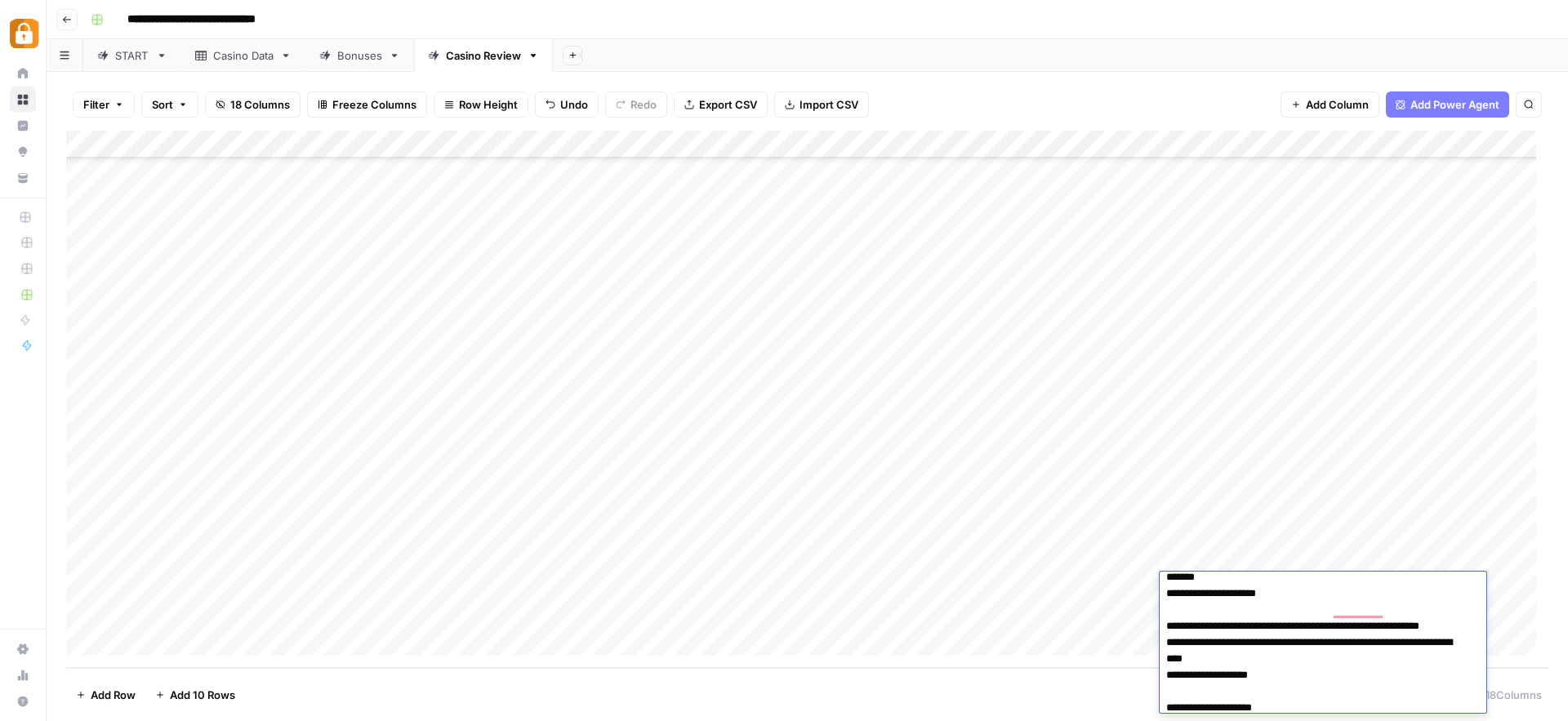
click at [807, 642] on div "Add Column" at bounding box center [807, 399] width 1482 height 537
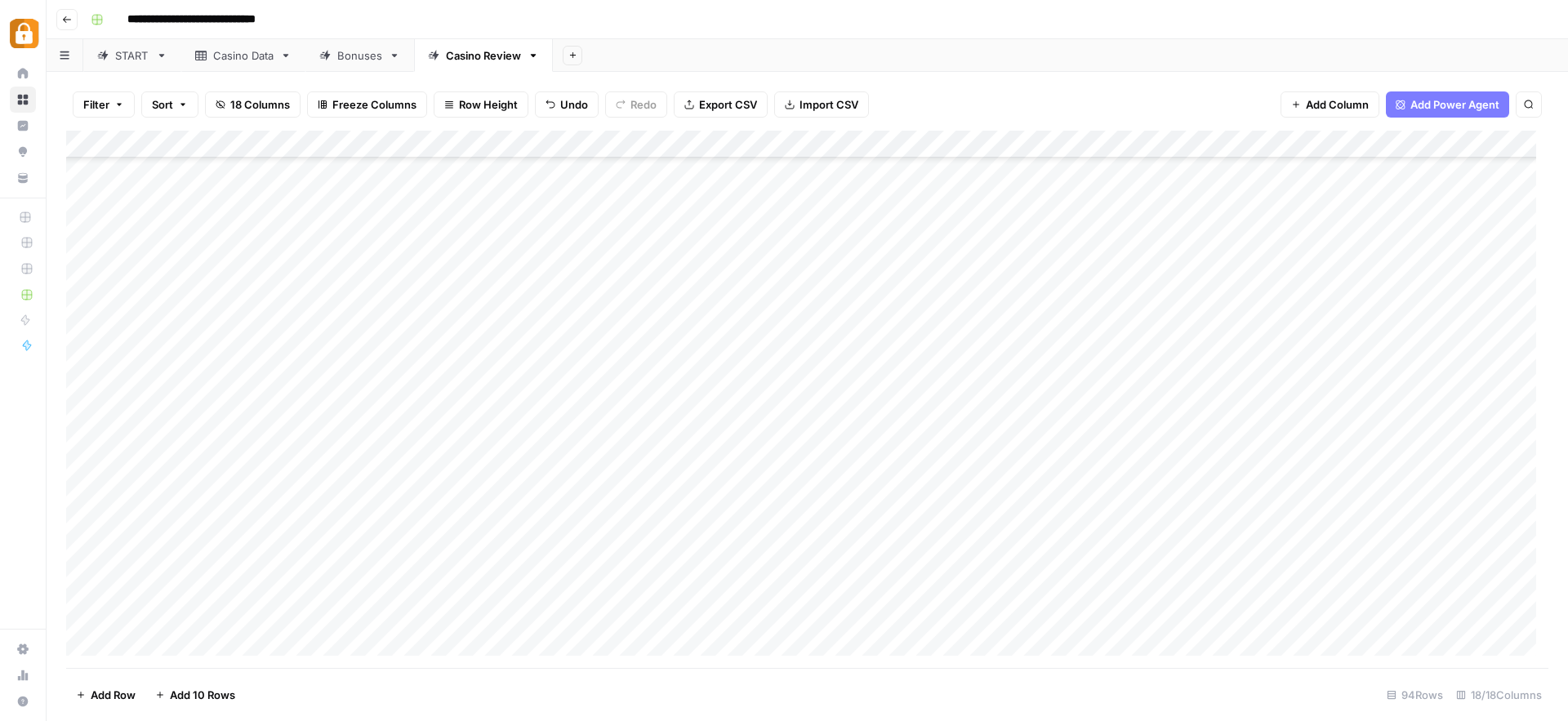
scroll to position [2139, 0]
click at [1237, 586] on div "Add Column" at bounding box center [807, 399] width 1482 height 537
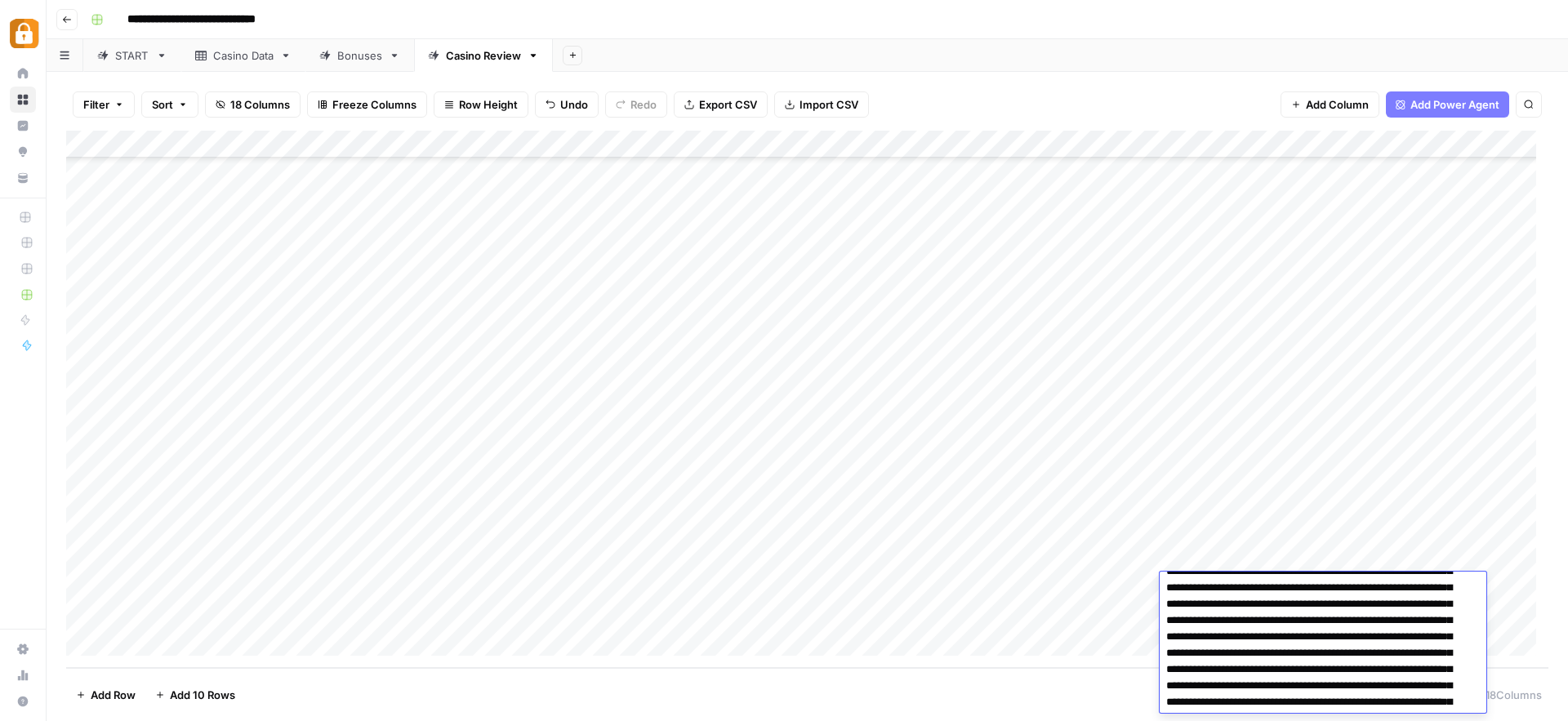
scroll to position [274, 0]
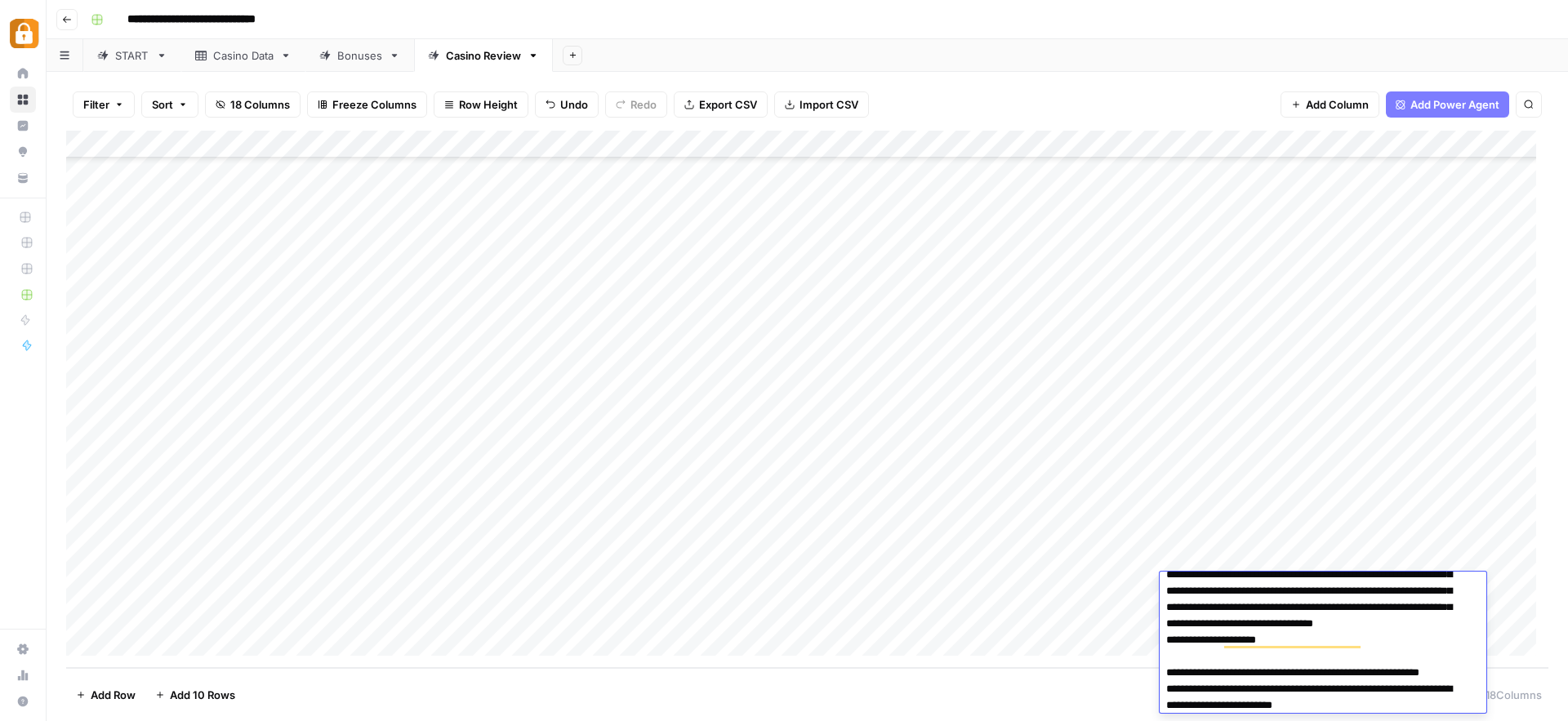
click at [297, 613] on div "Add Column" at bounding box center [807, 399] width 1482 height 537
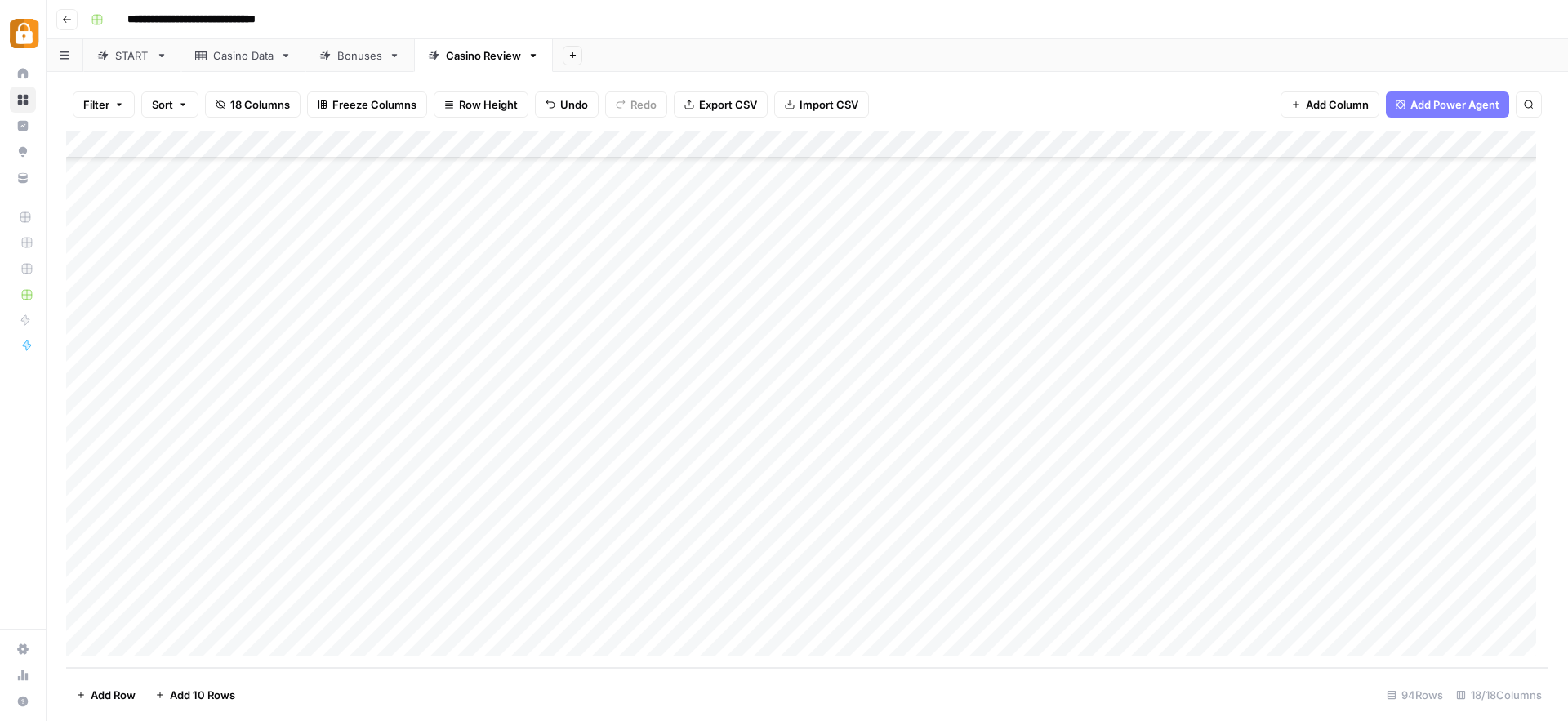
click at [376, 610] on div "Add Column" at bounding box center [807, 399] width 1482 height 537
click at [784, 615] on div "Add Column" at bounding box center [807, 399] width 1482 height 537
click at [129, 59] on div "START" at bounding box center [132, 56] width 34 height 17
click at [236, 54] on div "Casino Data" at bounding box center [243, 56] width 60 height 17
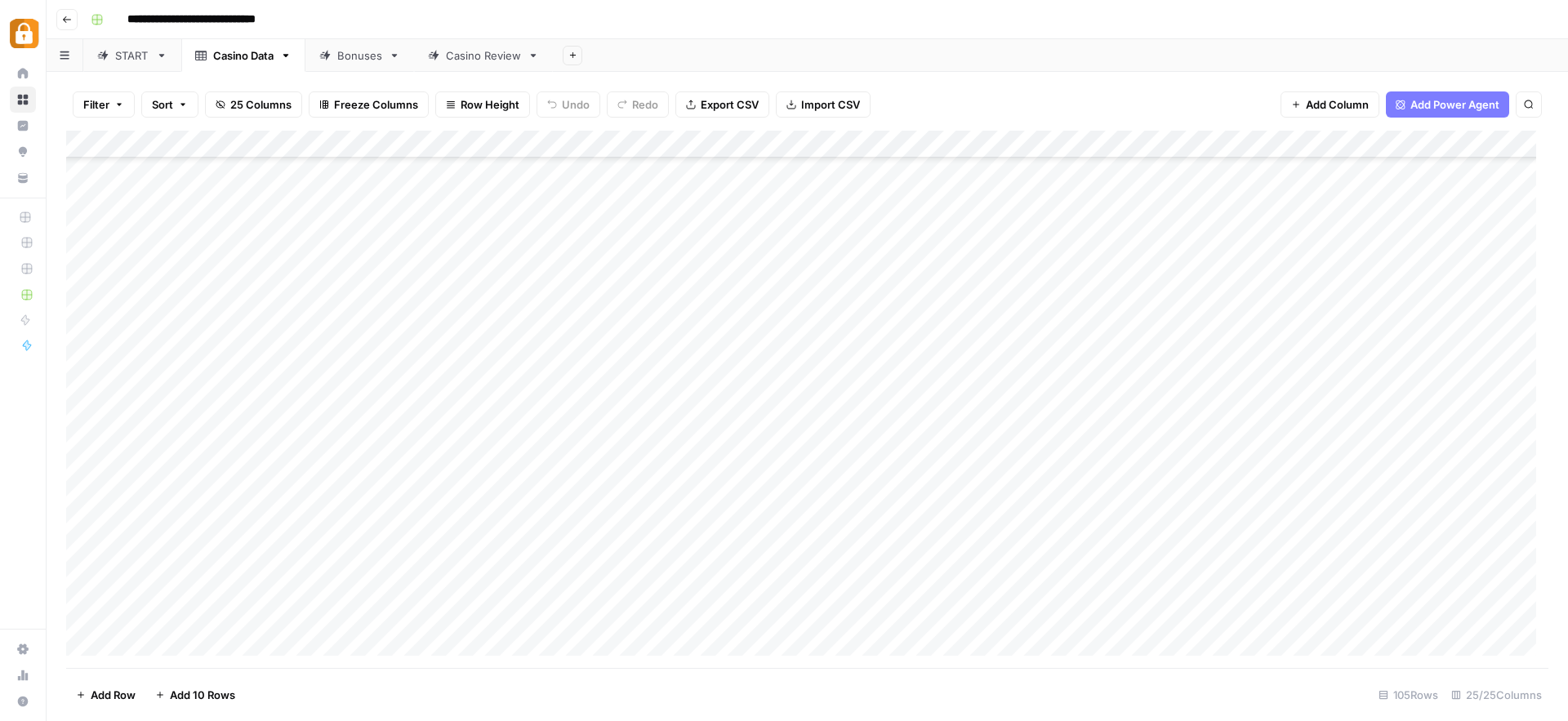
scroll to position [2445, 0]
click at [352, 59] on div "Bonuses" at bounding box center [360, 56] width 45 height 17
click at [471, 60] on div "Casino Review" at bounding box center [484, 56] width 75 height 17
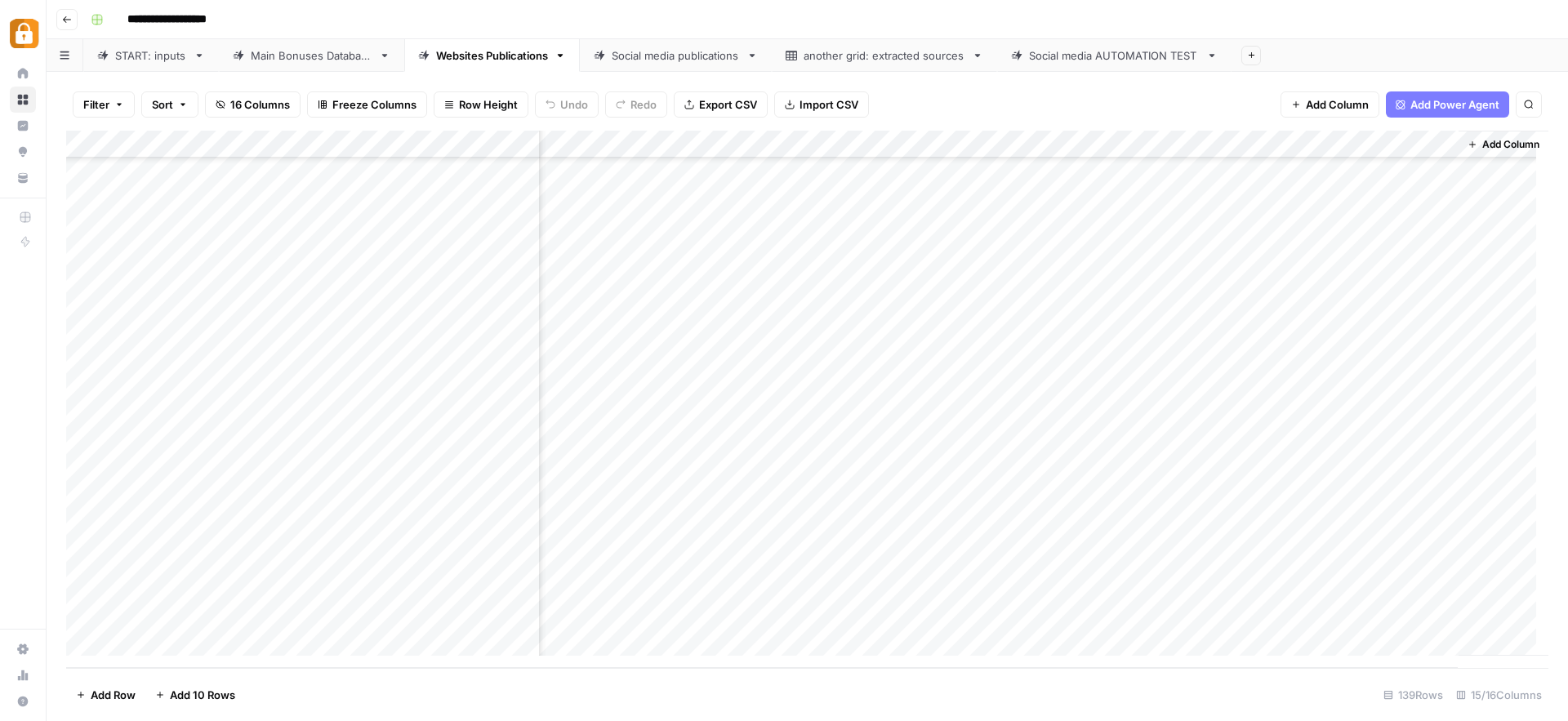
click at [163, 54] on div "START: inputs" at bounding box center [151, 56] width 72 height 17
click at [297, 597] on div "Add Column" at bounding box center [807, 399] width 1482 height 537
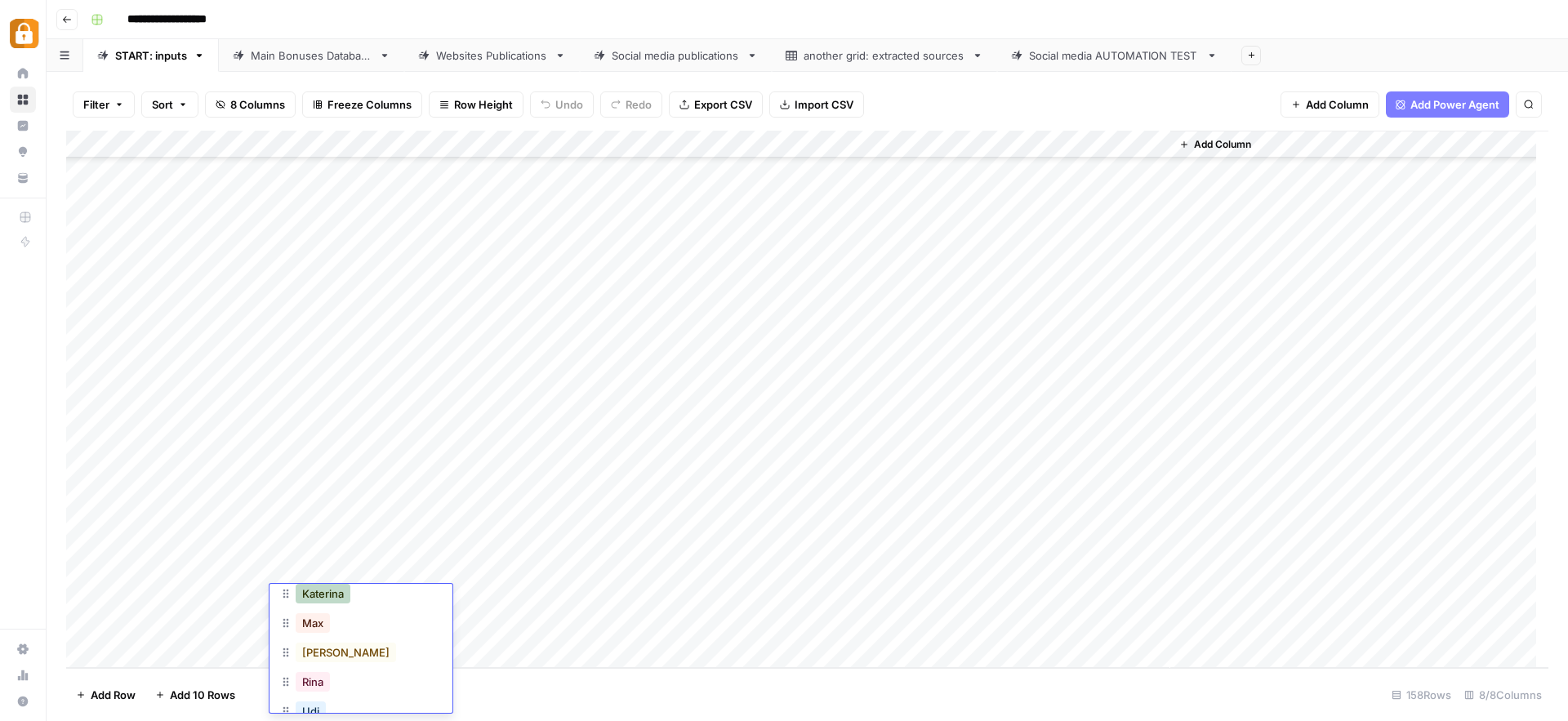
scroll to position [159, 0]
click at [318, 652] on button "[PERSON_NAME]" at bounding box center [346, 650] width 100 height 19
click at [436, 591] on div "Add Column" at bounding box center [807, 399] width 1482 height 537
click at [436, 591] on textarea at bounding box center [481, 600] width 261 height 23
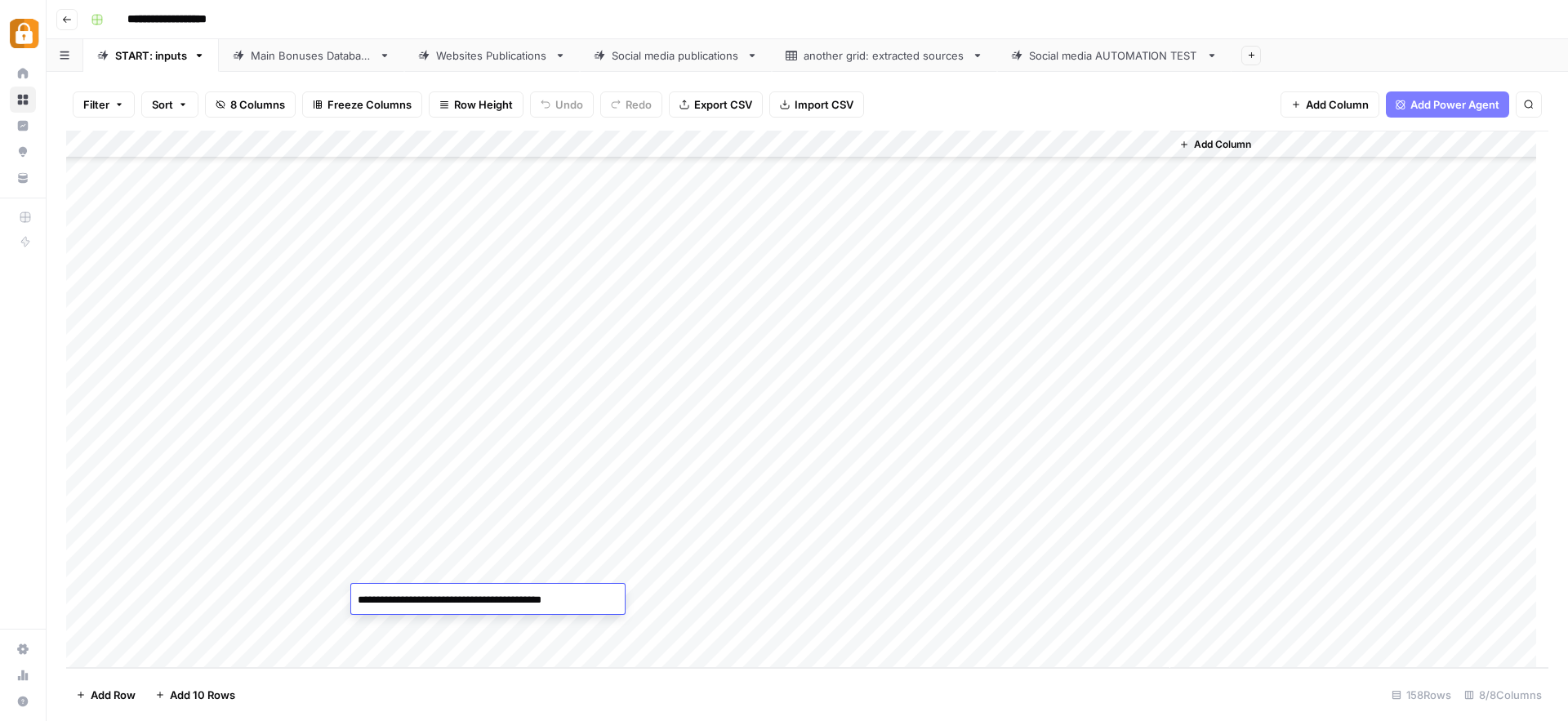
paste textarea "**********"
type textarea "**********"
click at [722, 599] on div "Add Column" at bounding box center [807, 399] width 1482 height 537
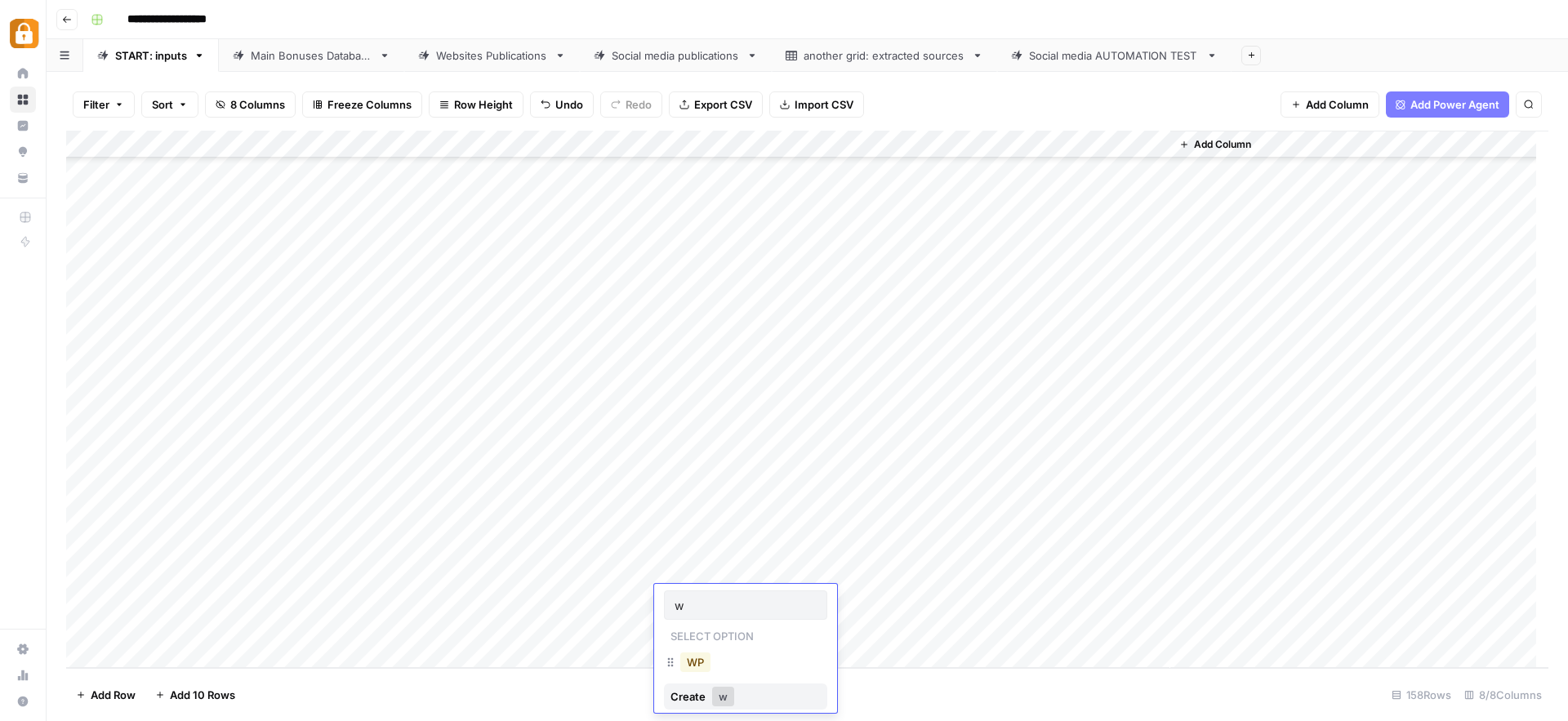
type input "w"
click at [690, 659] on button "WP" at bounding box center [695, 662] width 30 height 19
click at [1078, 596] on div "Add Column" at bounding box center [807, 399] width 1482 height 537
click at [334, 59] on div "Main Bonuses Database" at bounding box center [312, 56] width 122 height 17
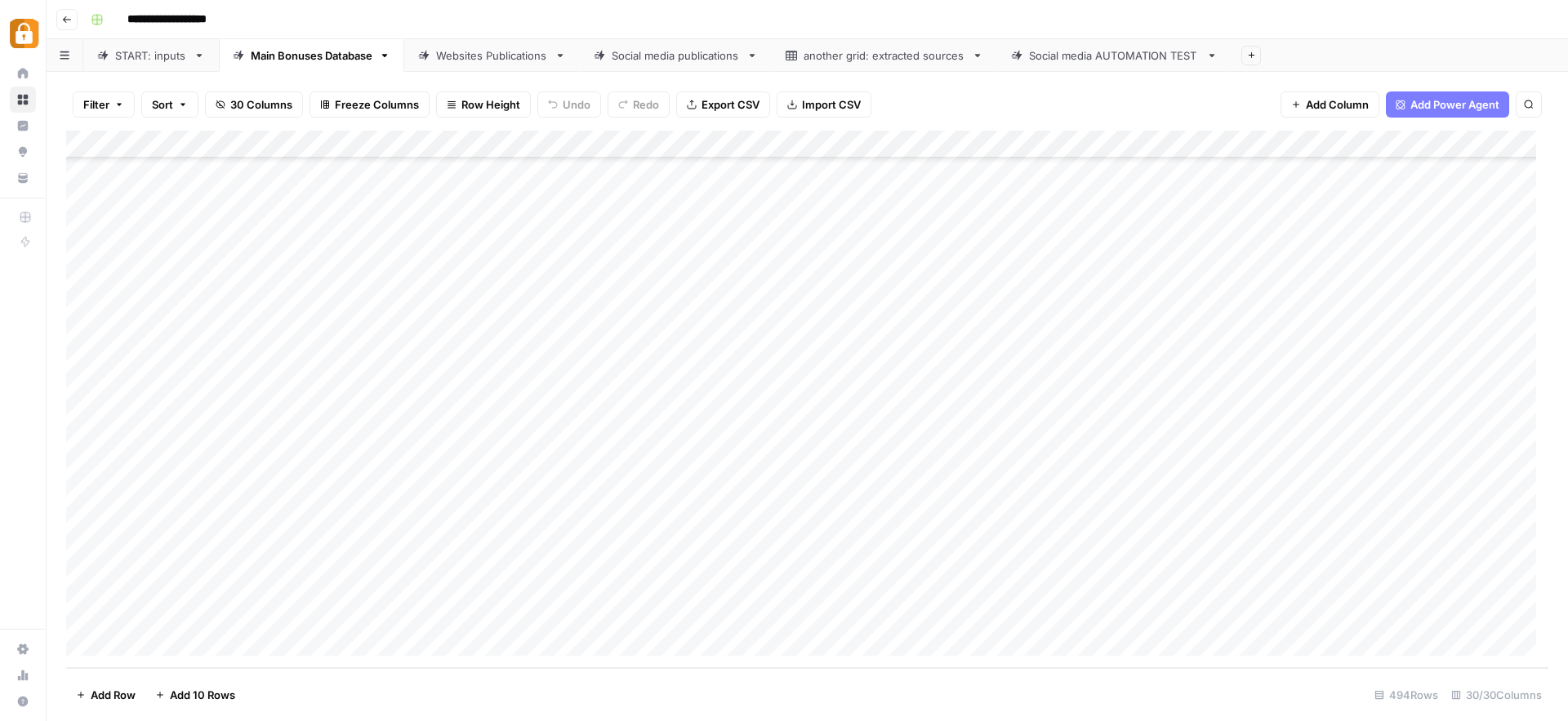
click at [892, 532] on div "Add Column" at bounding box center [807, 399] width 1482 height 537
click at [878, 612] on div "Add Column" at bounding box center [807, 399] width 1482 height 537
click at [1203, 614] on div "Add Column" at bounding box center [807, 399] width 1482 height 537
click at [153, 60] on div "START: inputs" at bounding box center [151, 56] width 72 height 17
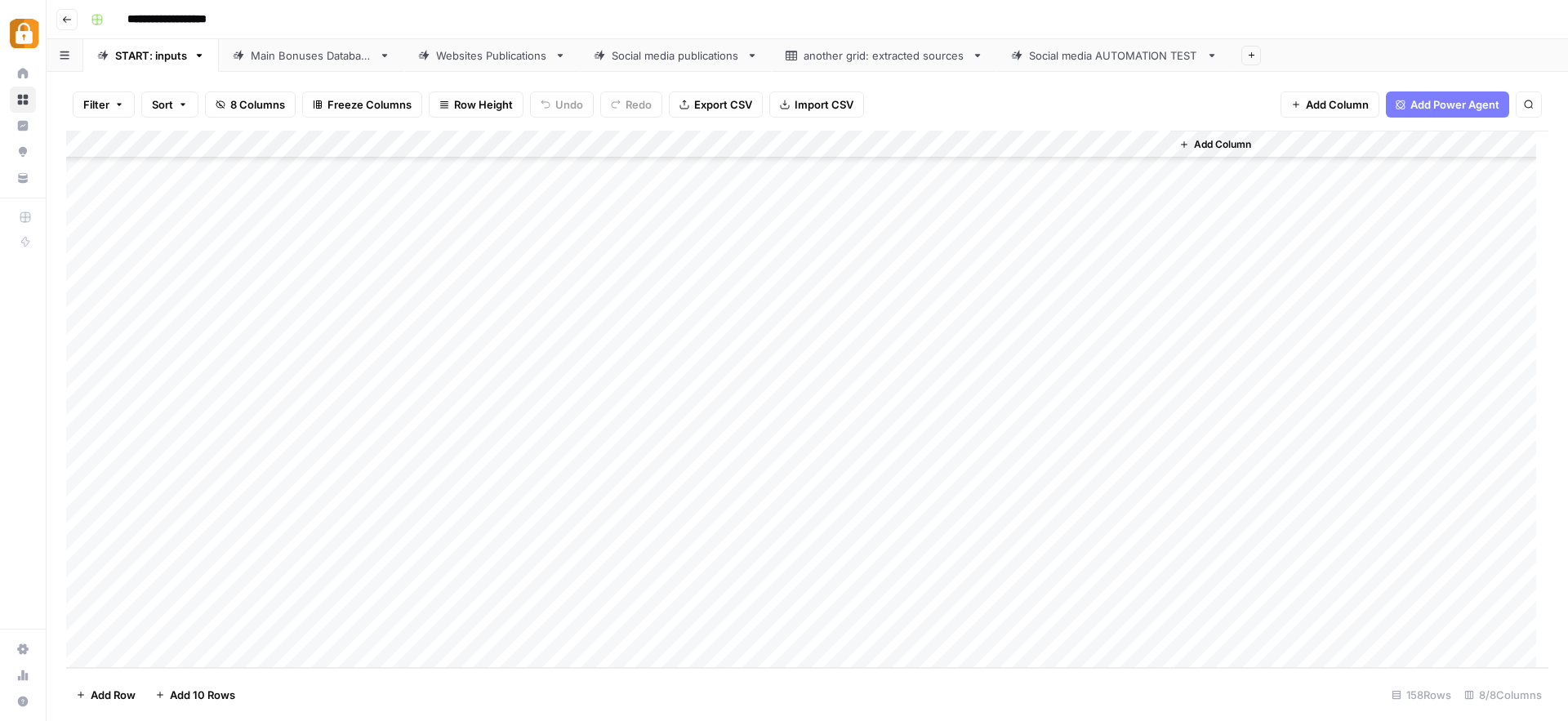
click at [305, 54] on div "Main Bonuses Database" at bounding box center [312, 56] width 122 height 17
click at [492, 63] on link "Websites Publications" at bounding box center [492, 55] width 175 height 33
click at [696, 614] on div "Add Column" at bounding box center [807, 399] width 1482 height 537
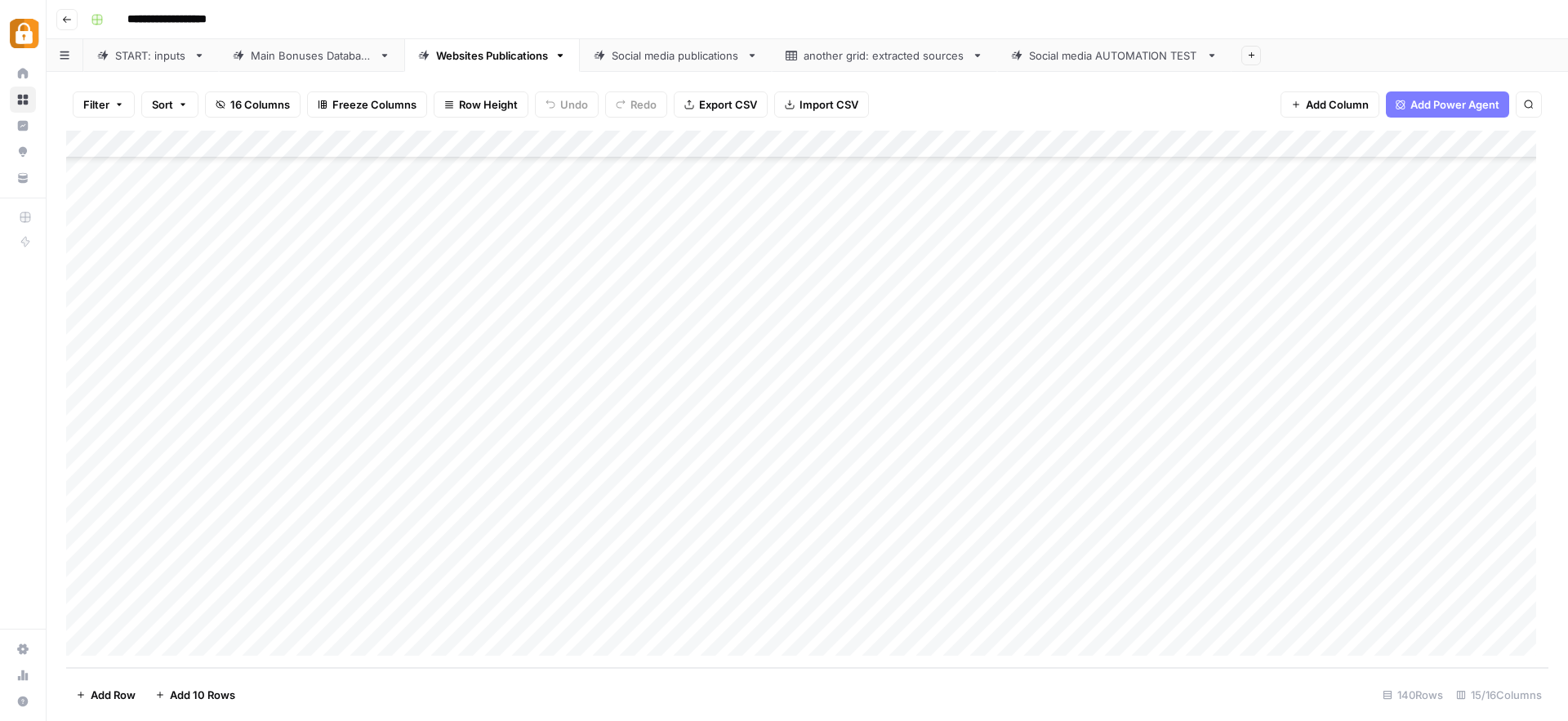
click at [1076, 611] on div "Add Column" at bounding box center [807, 399] width 1482 height 537
click at [1063, 609] on div "Add Column" at bounding box center [807, 399] width 1482 height 537
